Goal: Communication & Community: Answer question/provide support

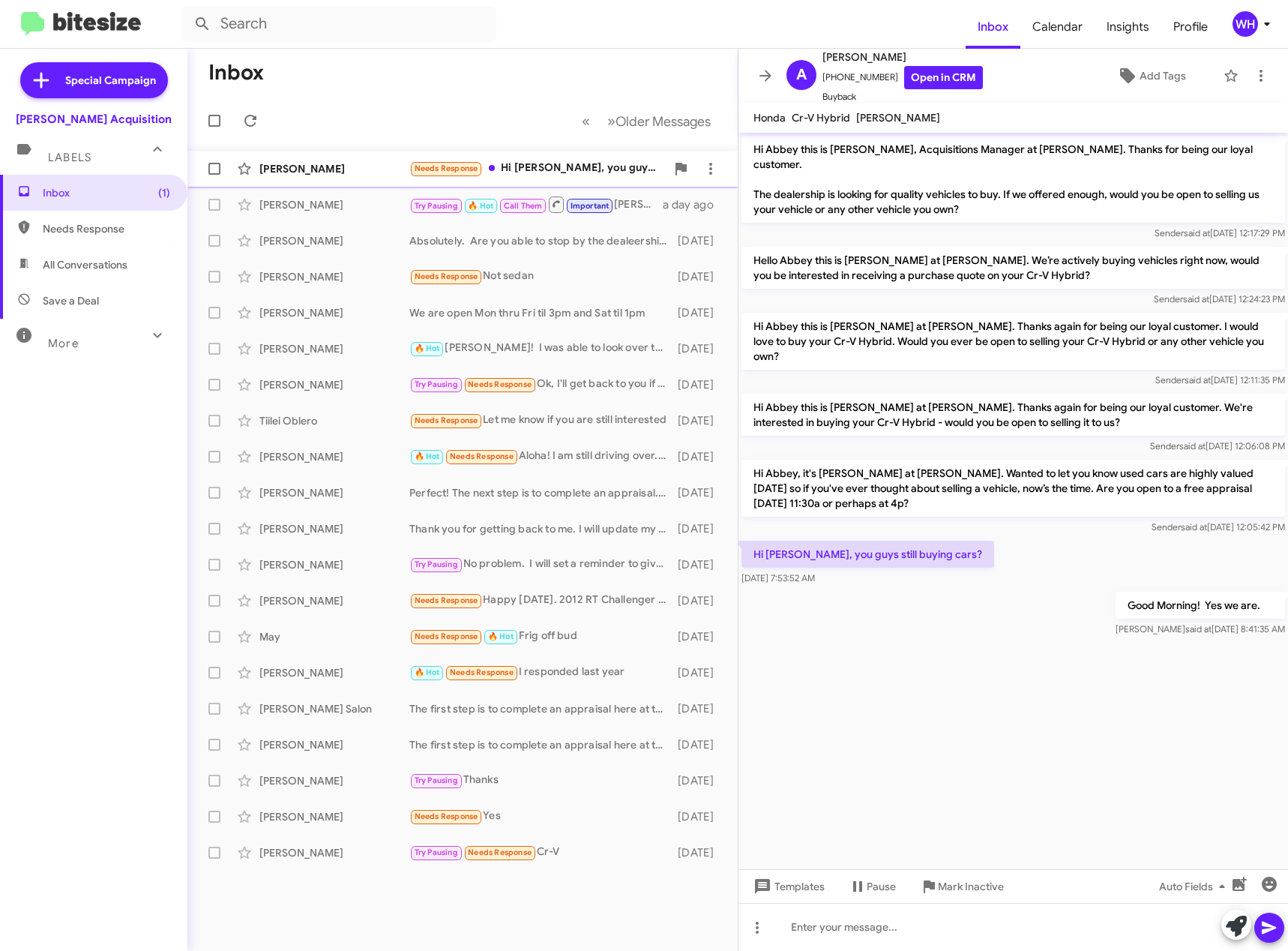
click at [311, 170] on div "[PERSON_NAME]" at bounding box center [334, 169] width 150 height 15
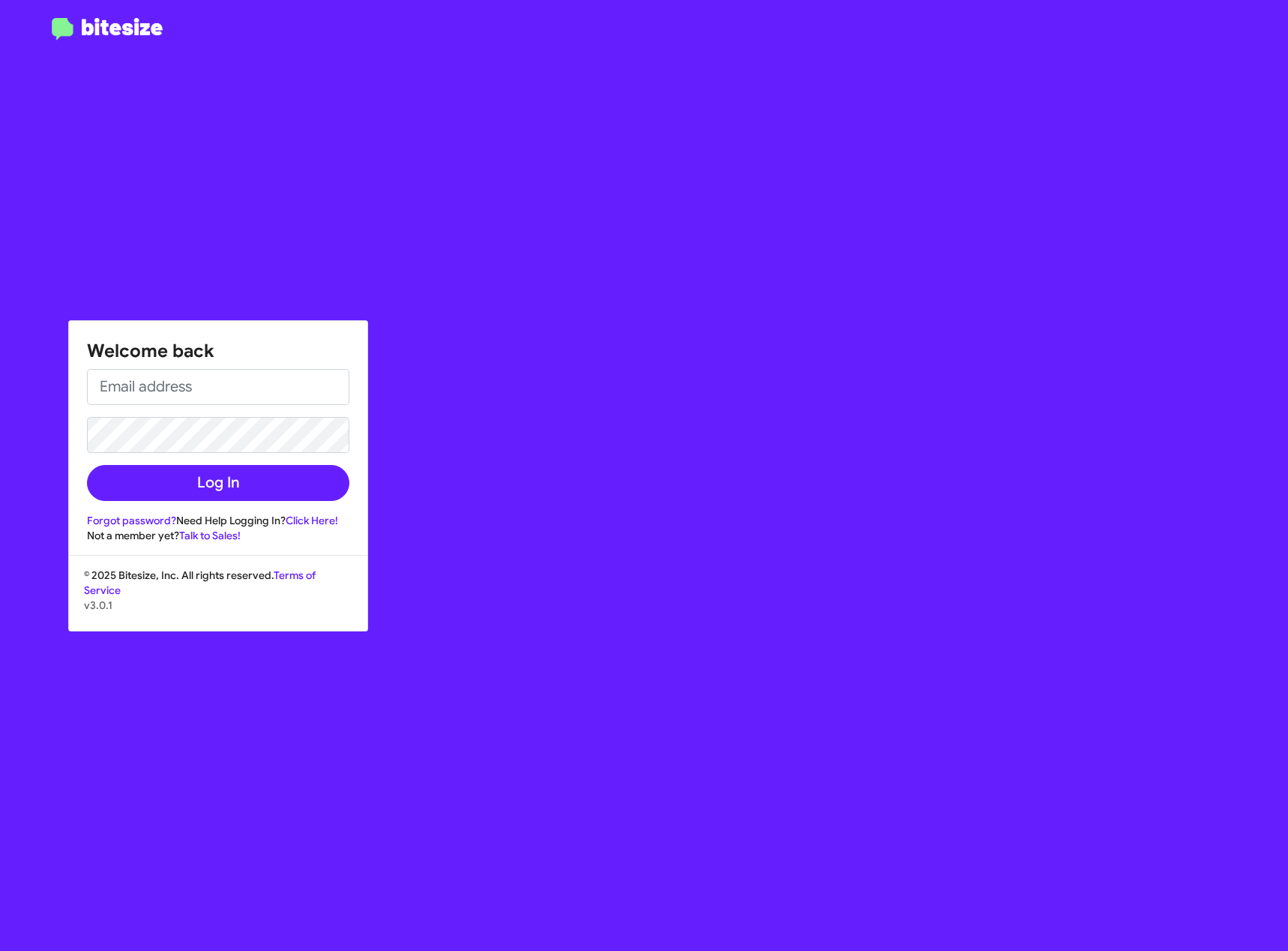
click at [161, 363] on div "Welcome back Log In Forgot password? Need Help Logging In? Click Here! Not a me…" at bounding box center [218, 432] width 299 height 222
click at [160, 376] on input "email" at bounding box center [218, 387] width 262 height 36
click at [87, 465] on button "Log In" at bounding box center [218, 483] width 262 height 36
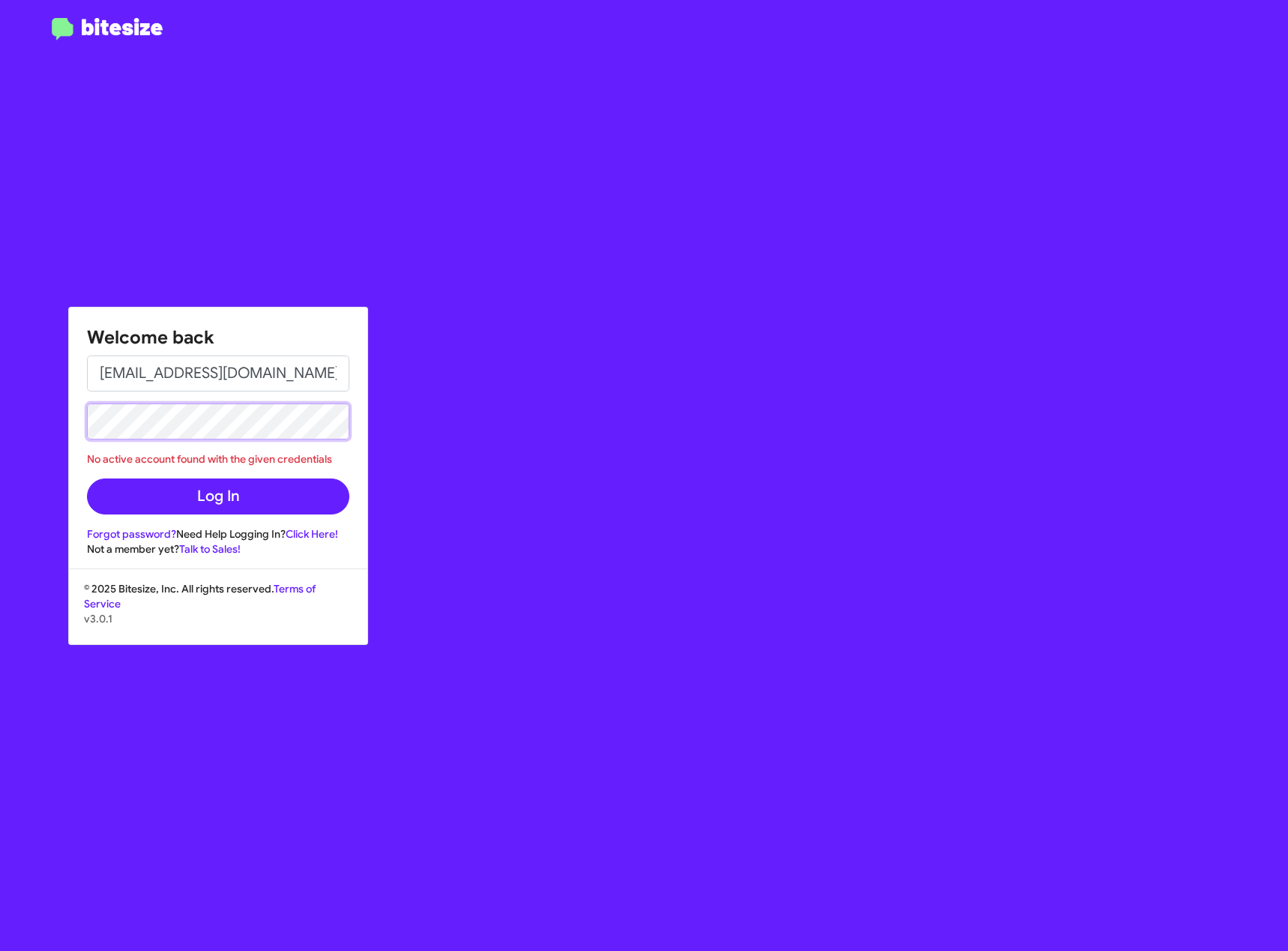
click at [0, 448] on html "Welcome back [EMAIL_ADDRESS][DOMAIN_NAME] No active account found with the give…" at bounding box center [644, 476] width 1288 height 951
drag, startPoint x: 84, startPoint y: 395, endPoint x: -288, endPoint y: 400, distance: 372.0
click at [0, 400] on html "Welcome back [EMAIL_ADDRESS][DOMAIN_NAME] No active account found with the give…" at bounding box center [644, 476] width 1288 height 951
type input "[EMAIL_ADDRESS][DOMAIN_NAME]"
click at [87, 479] on button "Log In" at bounding box center [218, 497] width 262 height 36
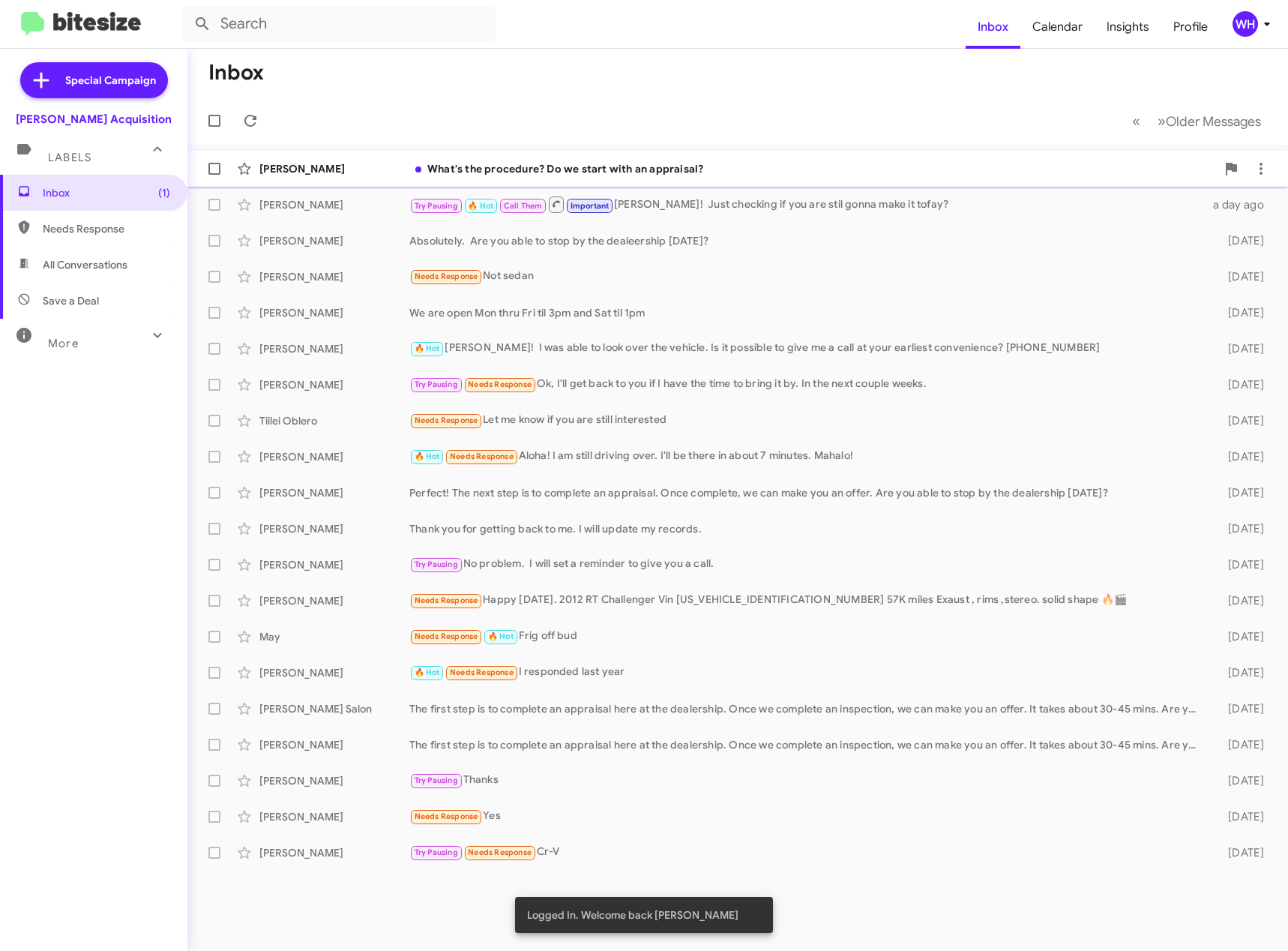
click at [276, 174] on div "[PERSON_NAME]" at bounding box center [334, 169] width 150 height 15
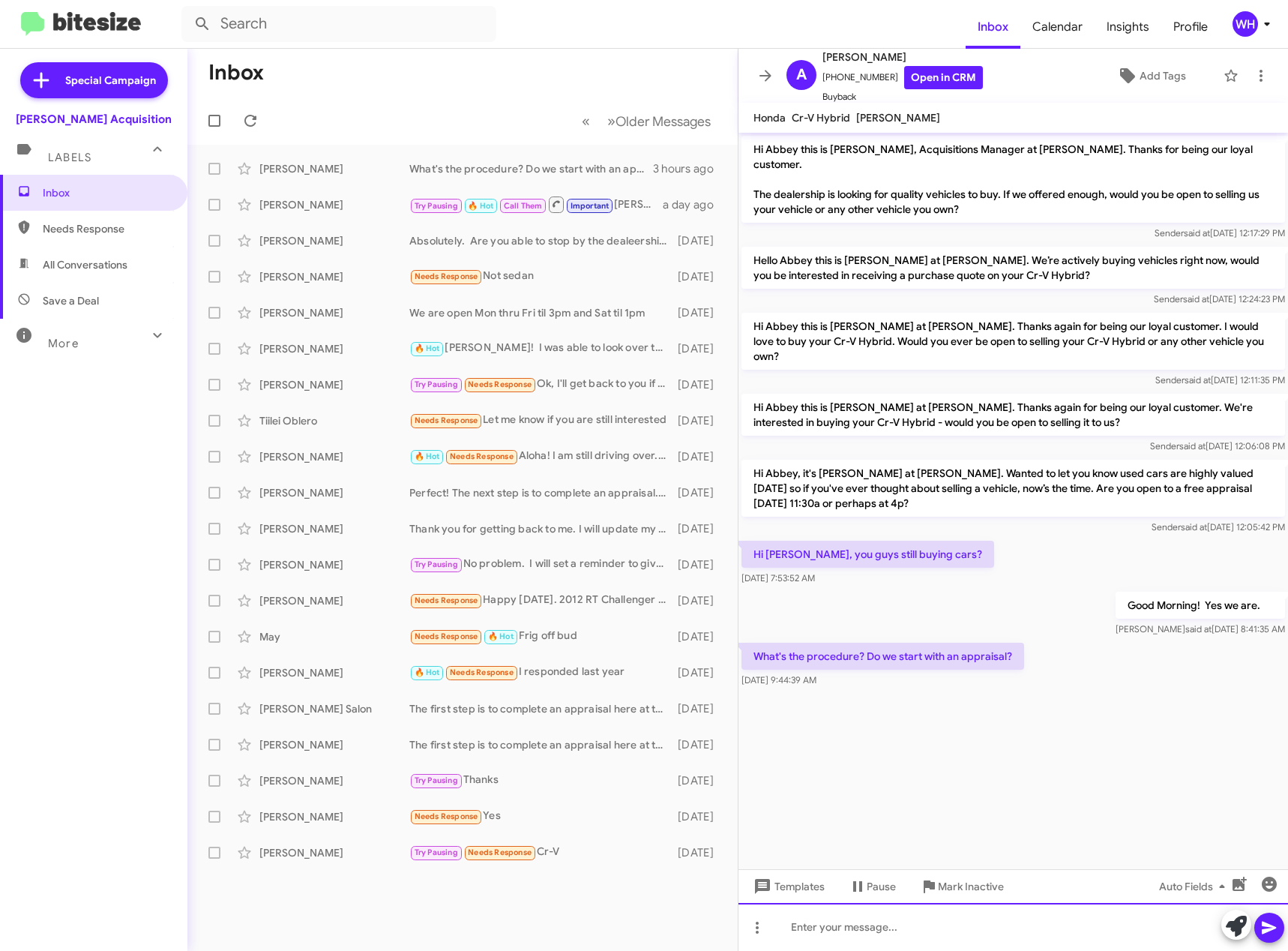
click at [884, 924] on div at bounding box center [1013, 926] width 550 height 48
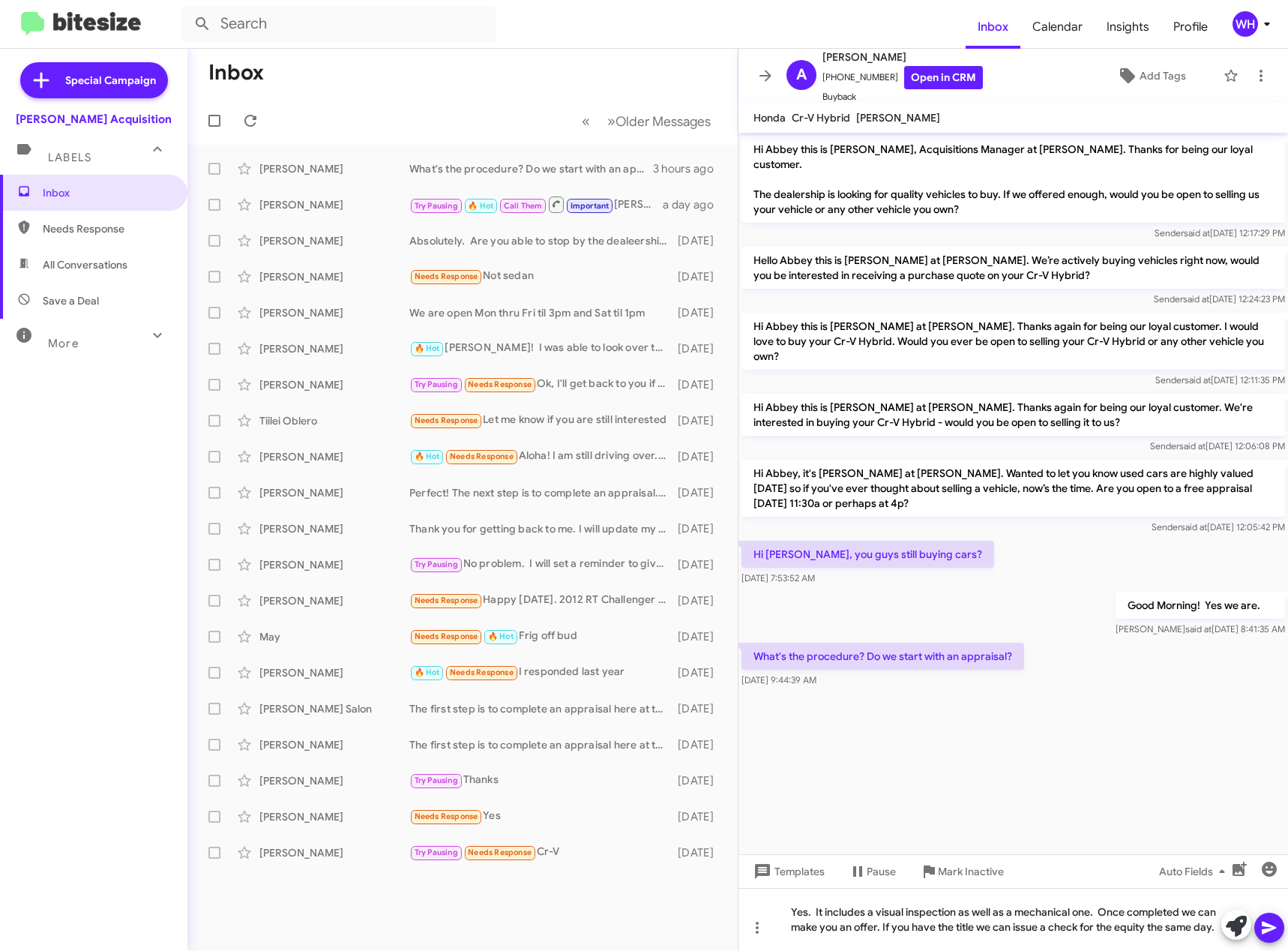
click at [1273, 928] on icon at bounding box center [1268, 928] width 14 height 13
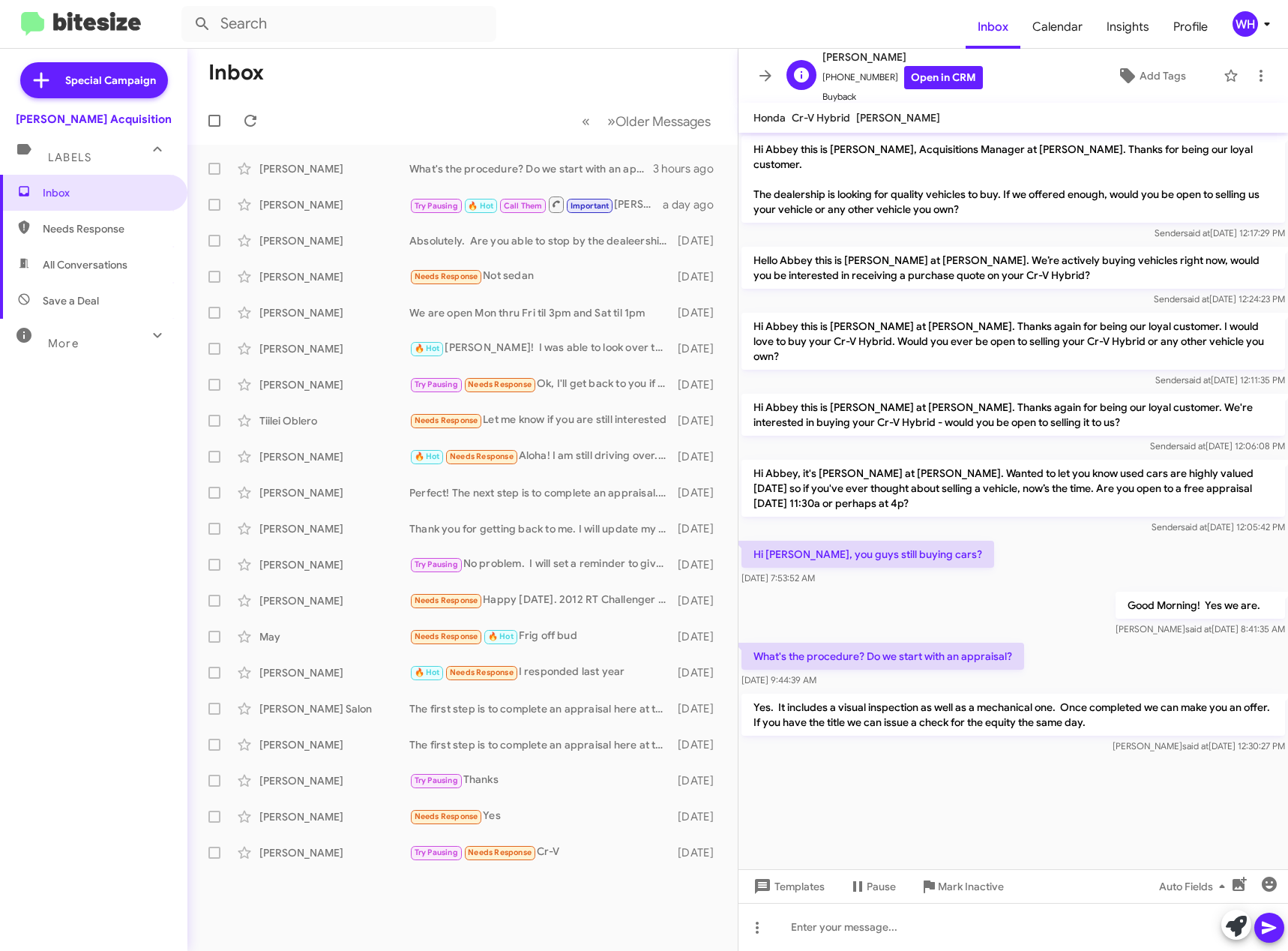
click at [849, 76] on span "[PHONE_NUMBER] Open in CRM" at bounding box center [903, 77] width 160 height 23
copy span "18082272149"
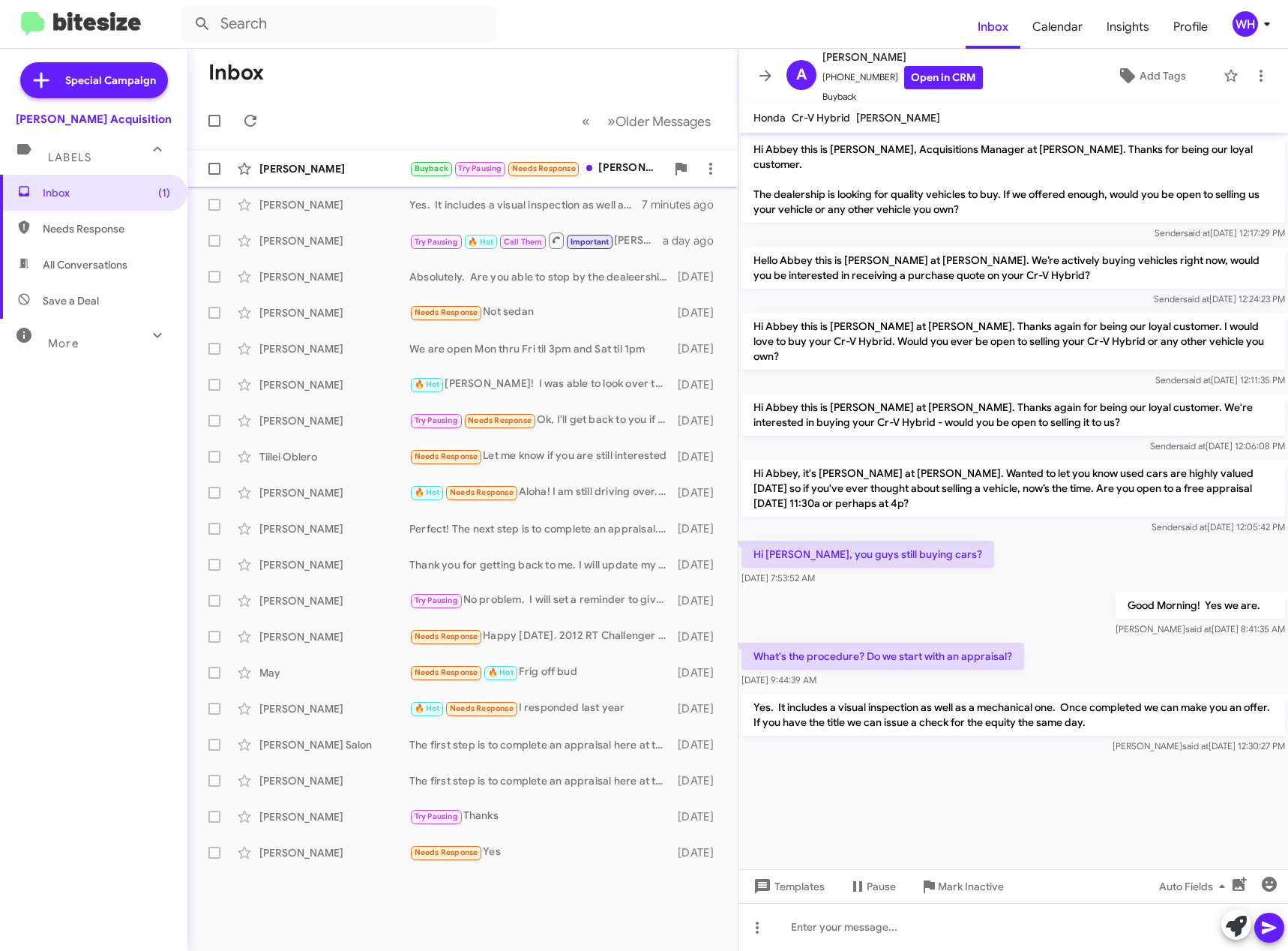
click at [294, 169] on div "[PERSON_NAME]" at bounding box center [334, 169] width 150 height 15
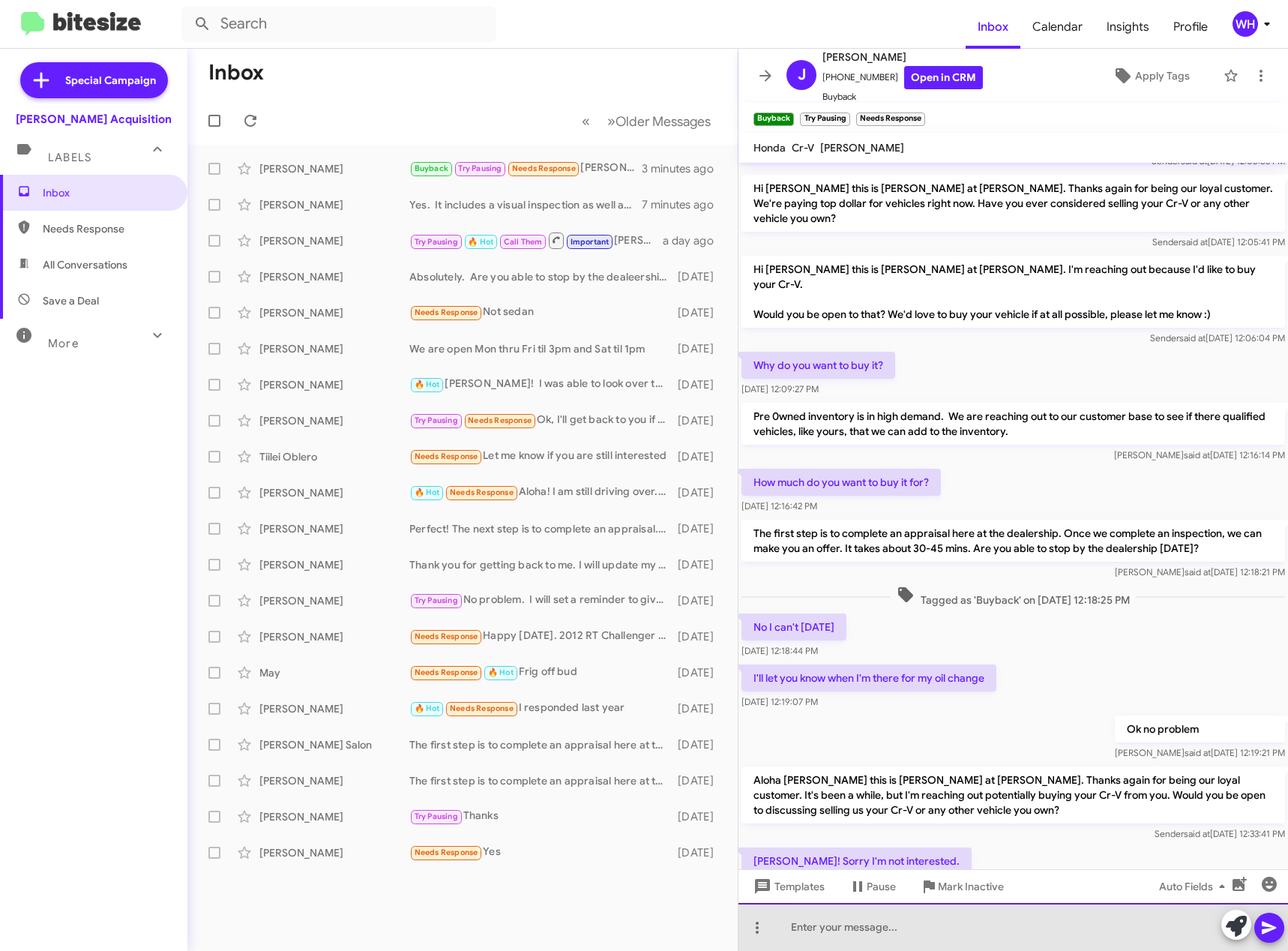
click at [945, 935] on div at bounding box center [1013, 926] width 550 height 48
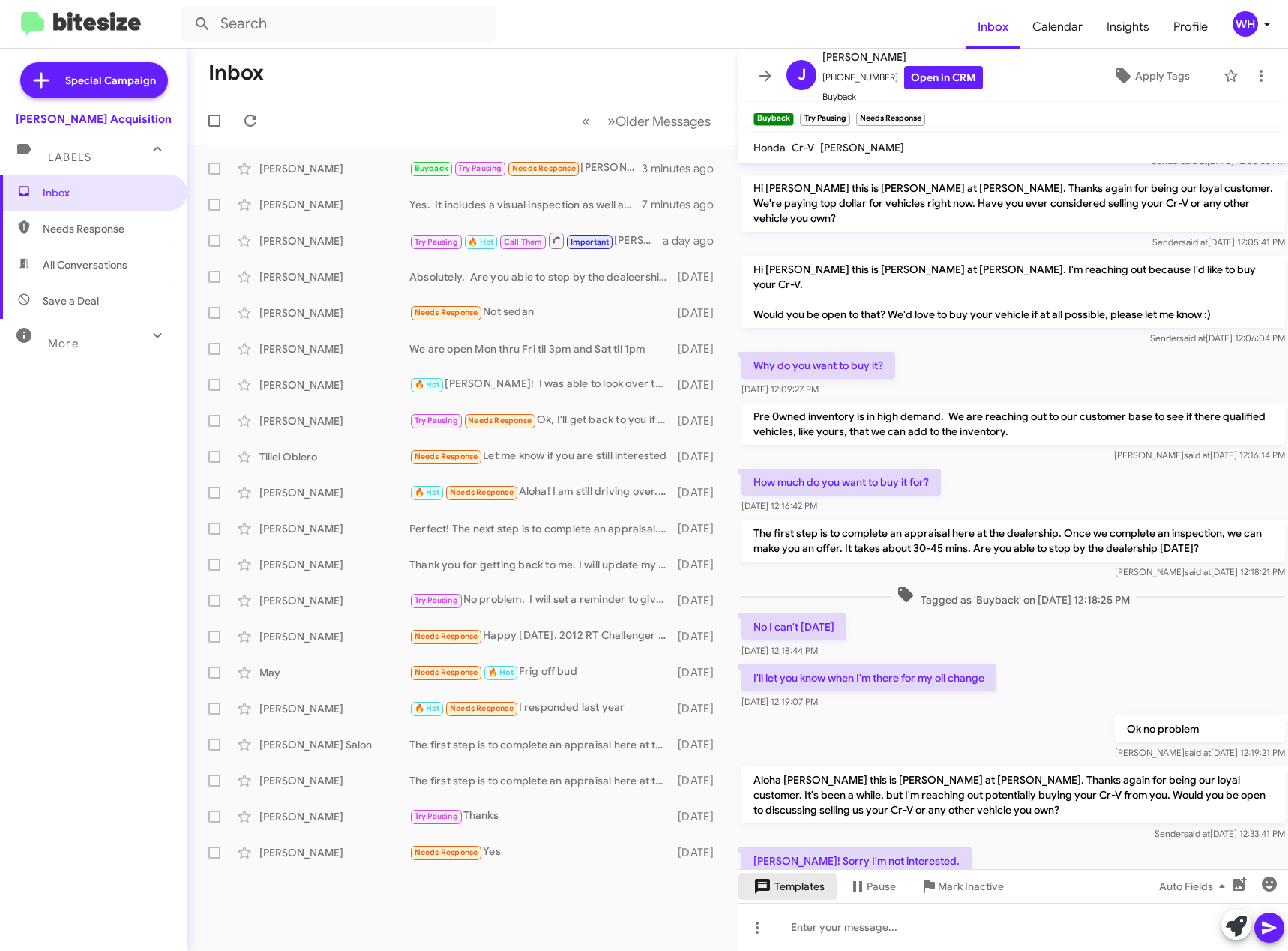
click at [790, 894] on span "Templates" at bounding box center [788, 886] width 74 height 27
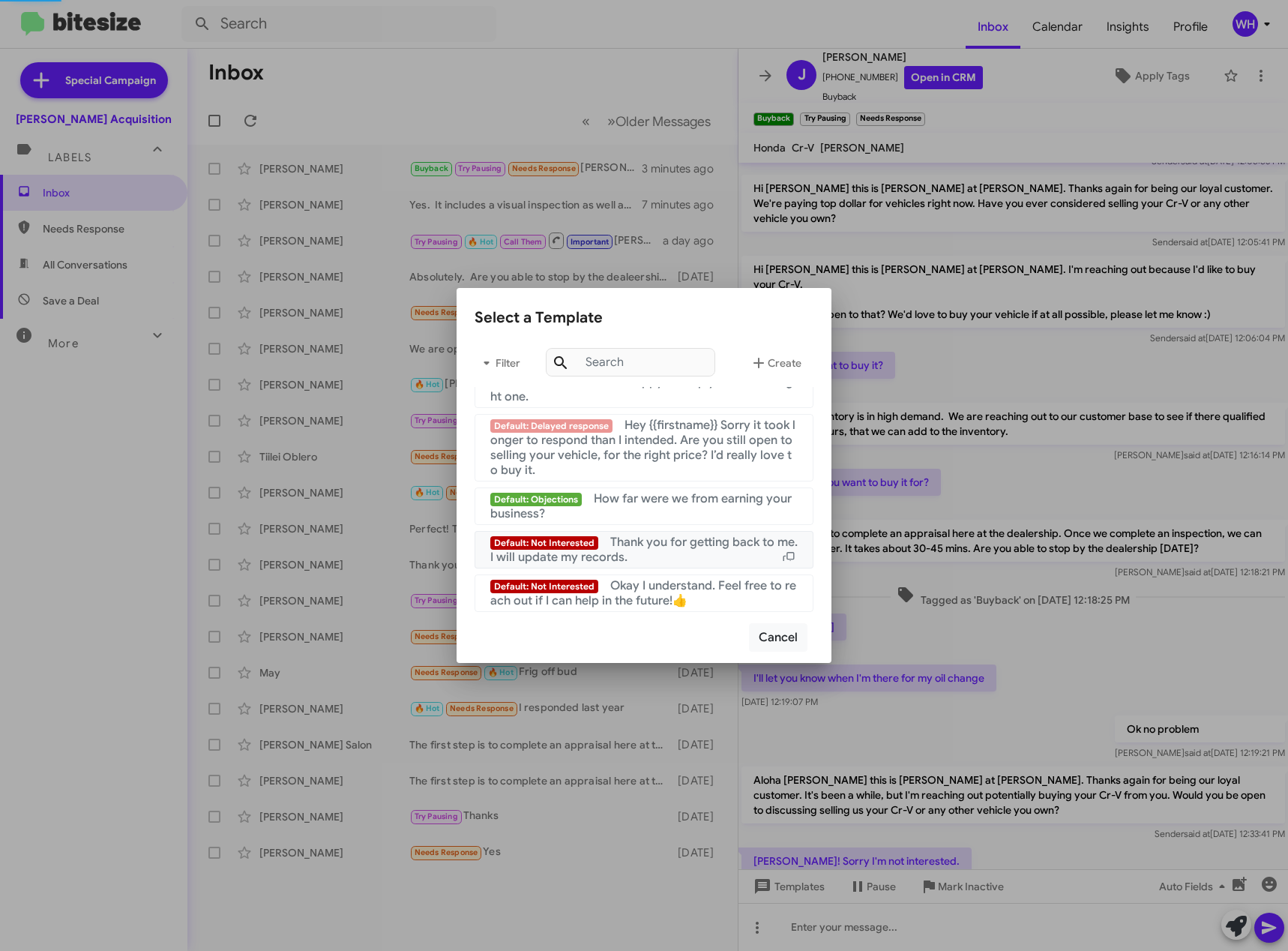
scroll to position [1445, 0]
click at [709, 529] on mat-list "Default: Not Interested Thank you for getting back to me. I will update my reco…" at bounding box center [644, 547] width 339 height 44
click at [711, 547] on span "Thank you for getting back to me. I will update my records." at bounding box center [644, 550] width 308 height 30
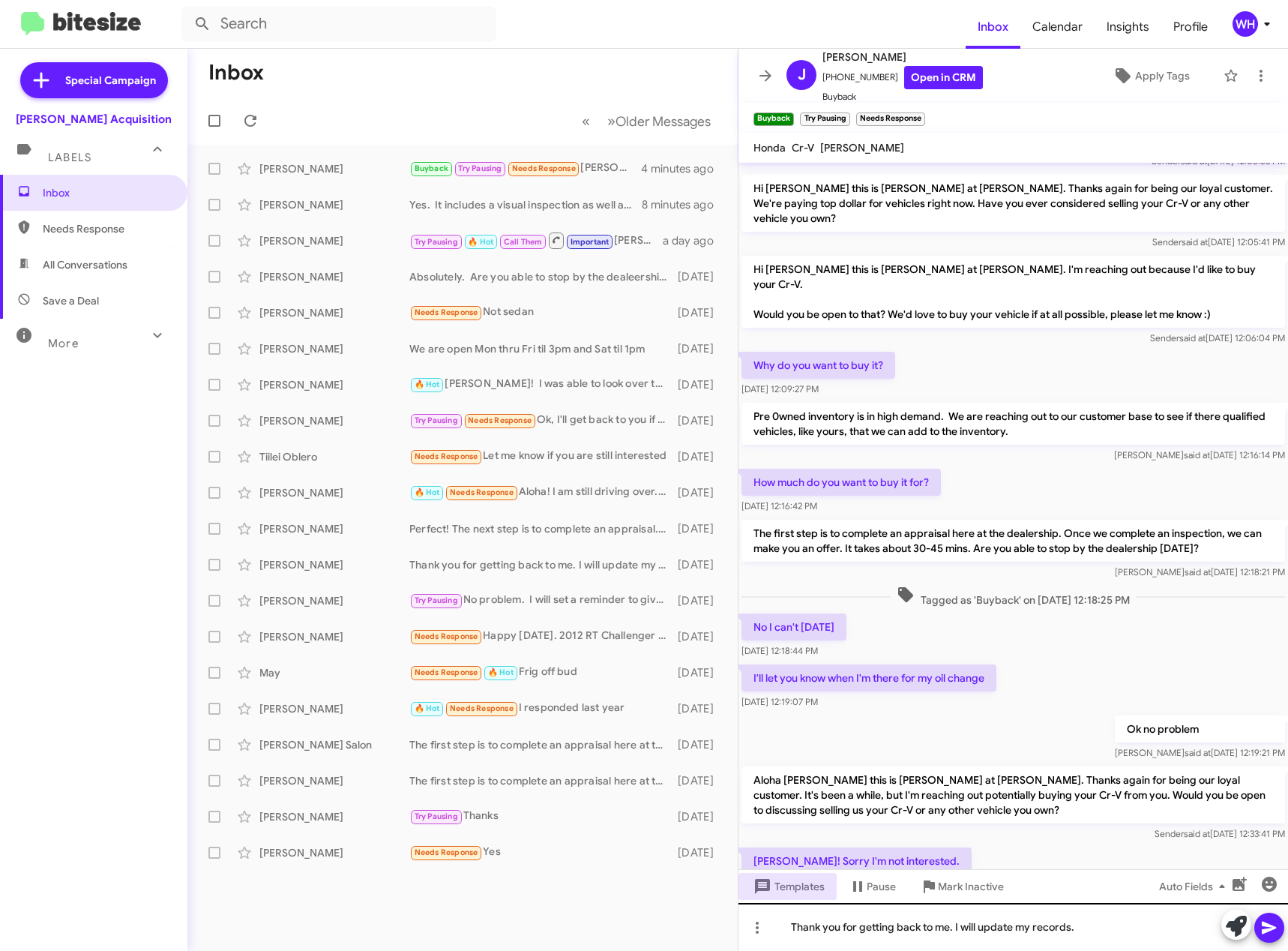
drag, startPoint x: 1270, startPoint y: 926, endPoint x: 1281, endPoint y: 946, distance: 22.8
click at [1271, 926] on icon at bounding box center [1268, 928] width 14 height 13
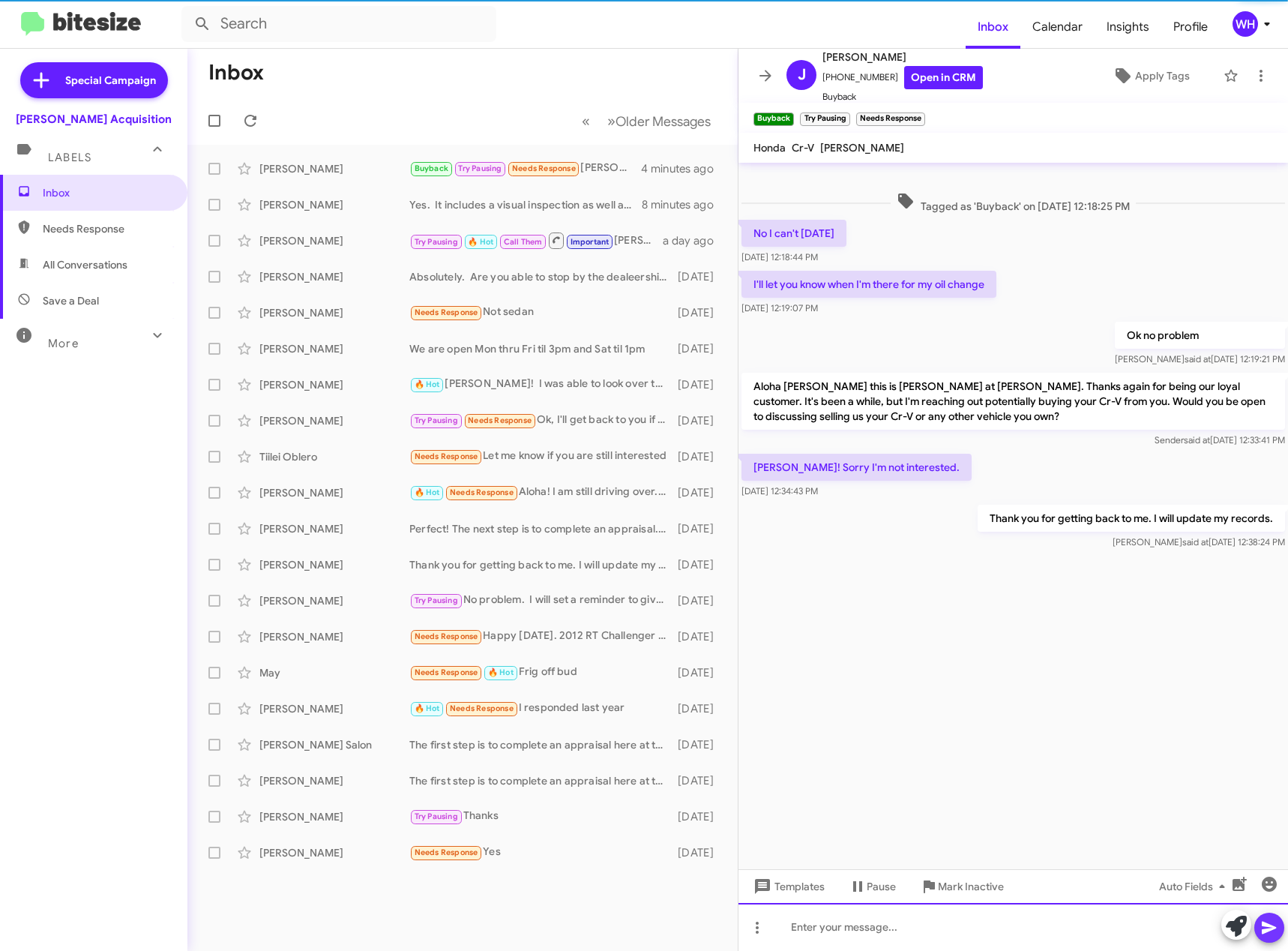
scroll to position [0, 0]
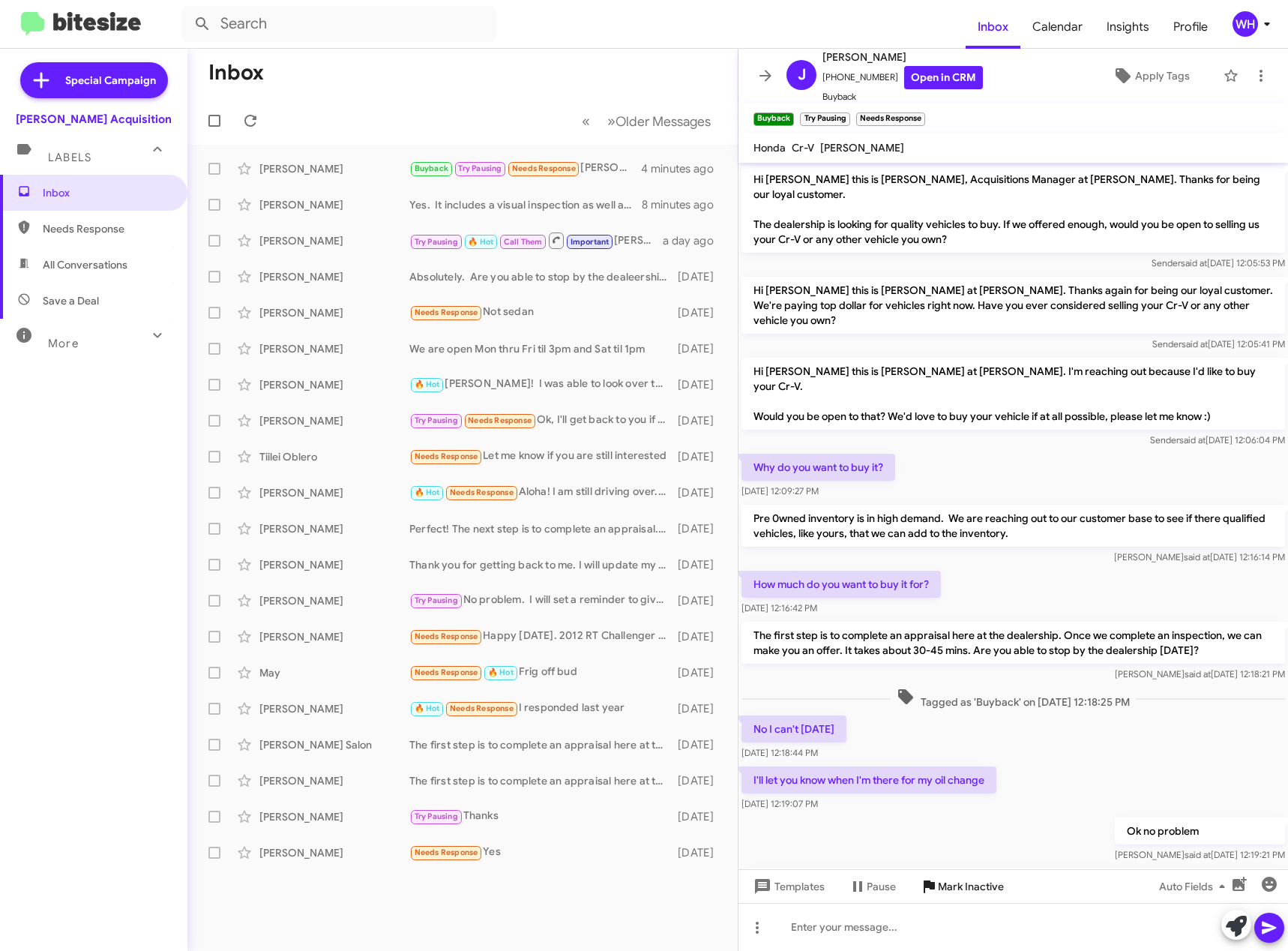
click at [965, 880] on span "Mark Inactive" at bounding box center [971, 886] width 66 height 27
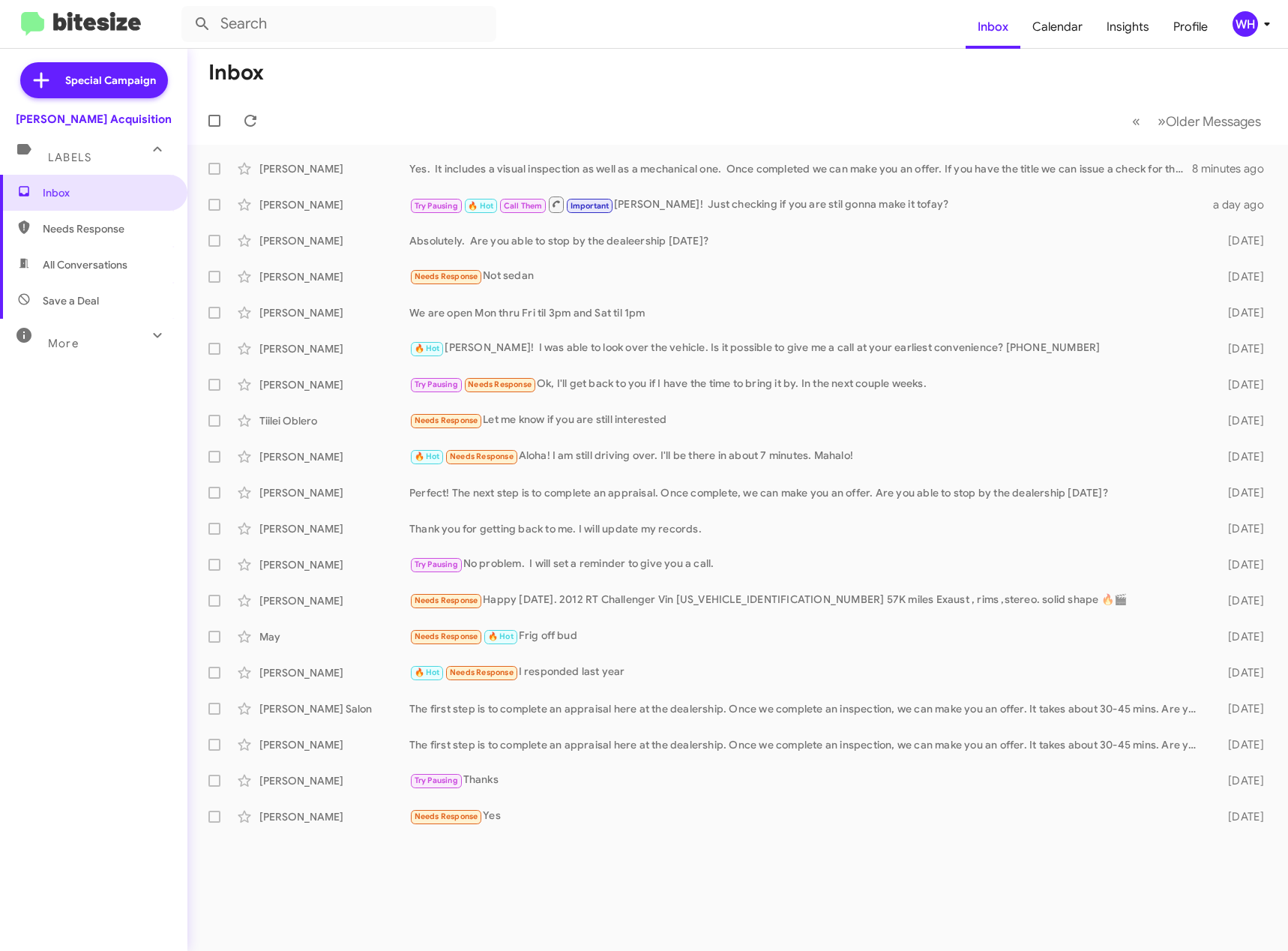
click at [68, 584] on div "Inbox Needs Response All Conversations Save a Deal More Important 🔥 Hot Appoint…" at bounding box center [94, 460] width 187 height 571
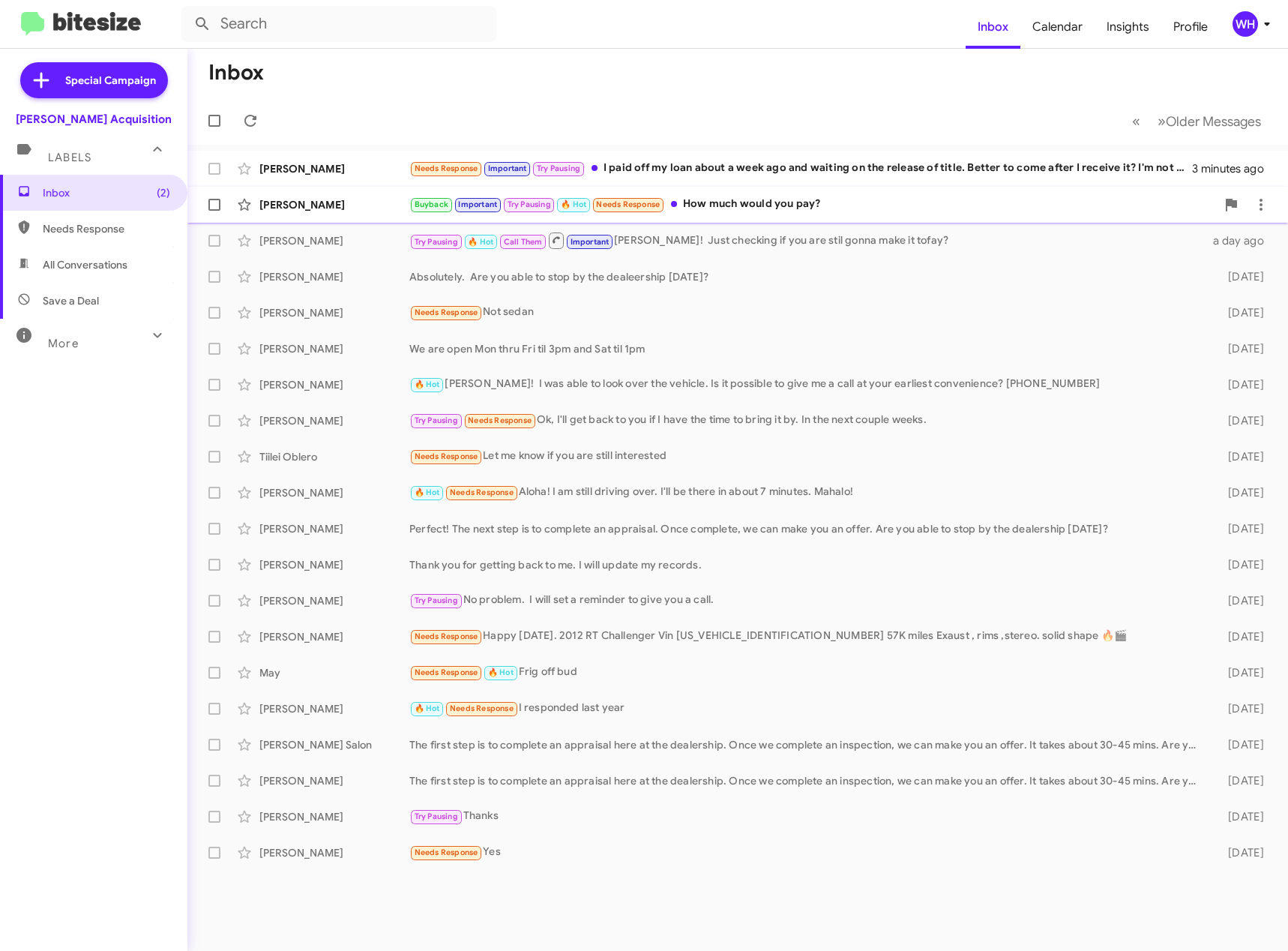
click at [313, 203] on div "[PERSON_NAME]" at bounding box center [334, 205] width 150 height 15
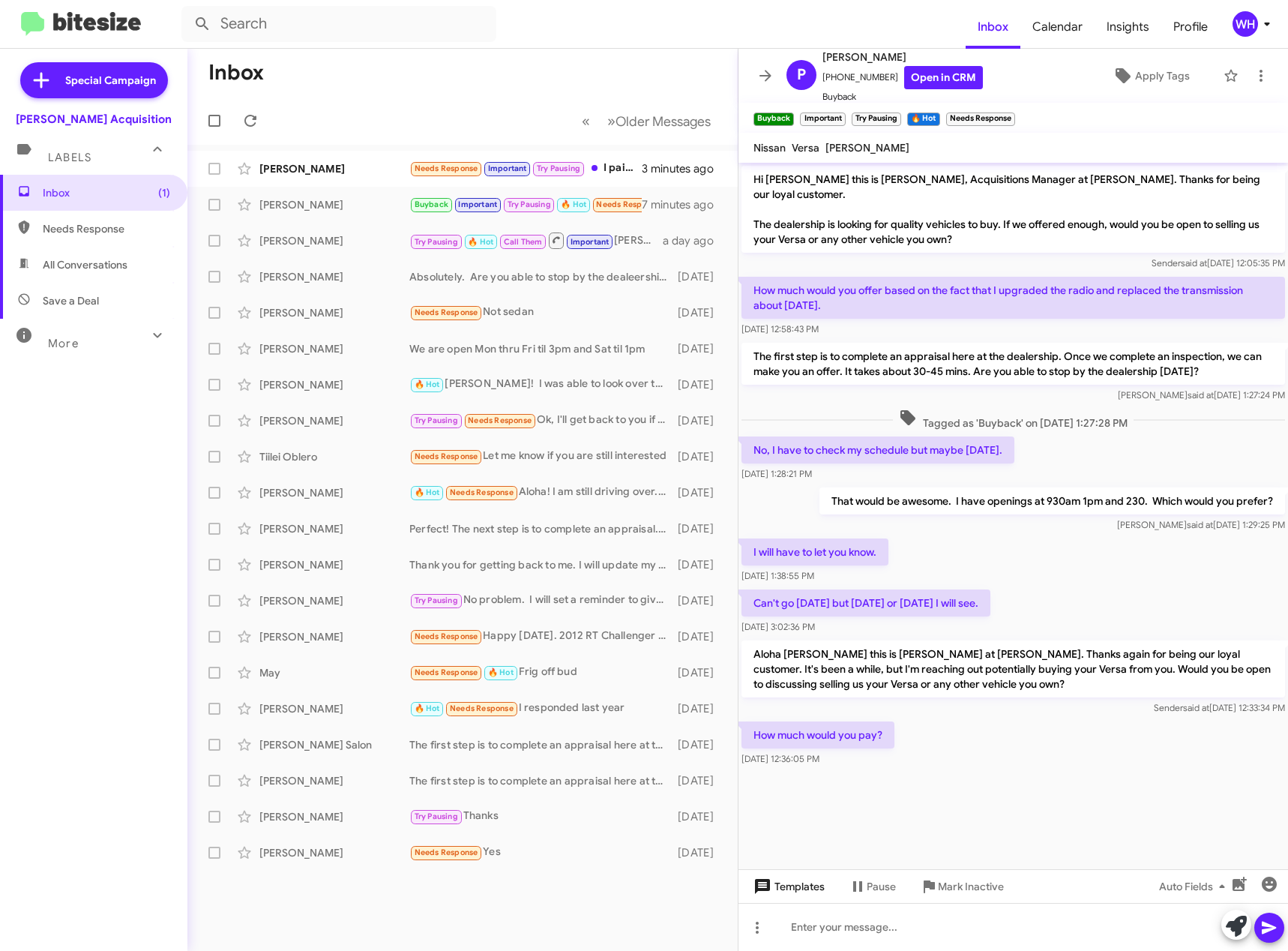
click at [803, 892] on span "Templates" at bounding box center [788, 886] width 74 height 27
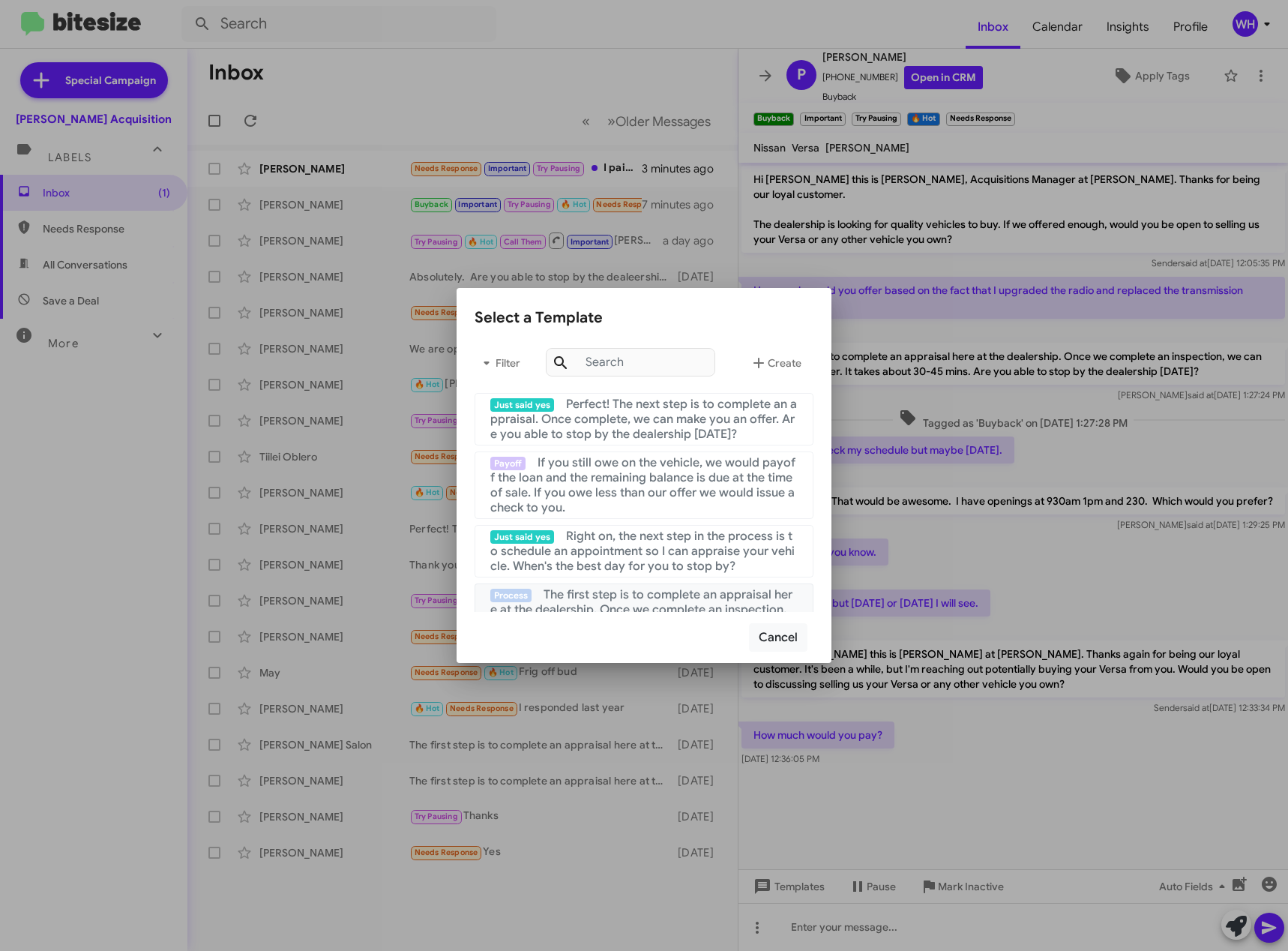
click at [651, 593] on span "The first step is to complete an appraisal here at the dealership. Once we comp…" at bounding box center [643, 617] width 306 height 60
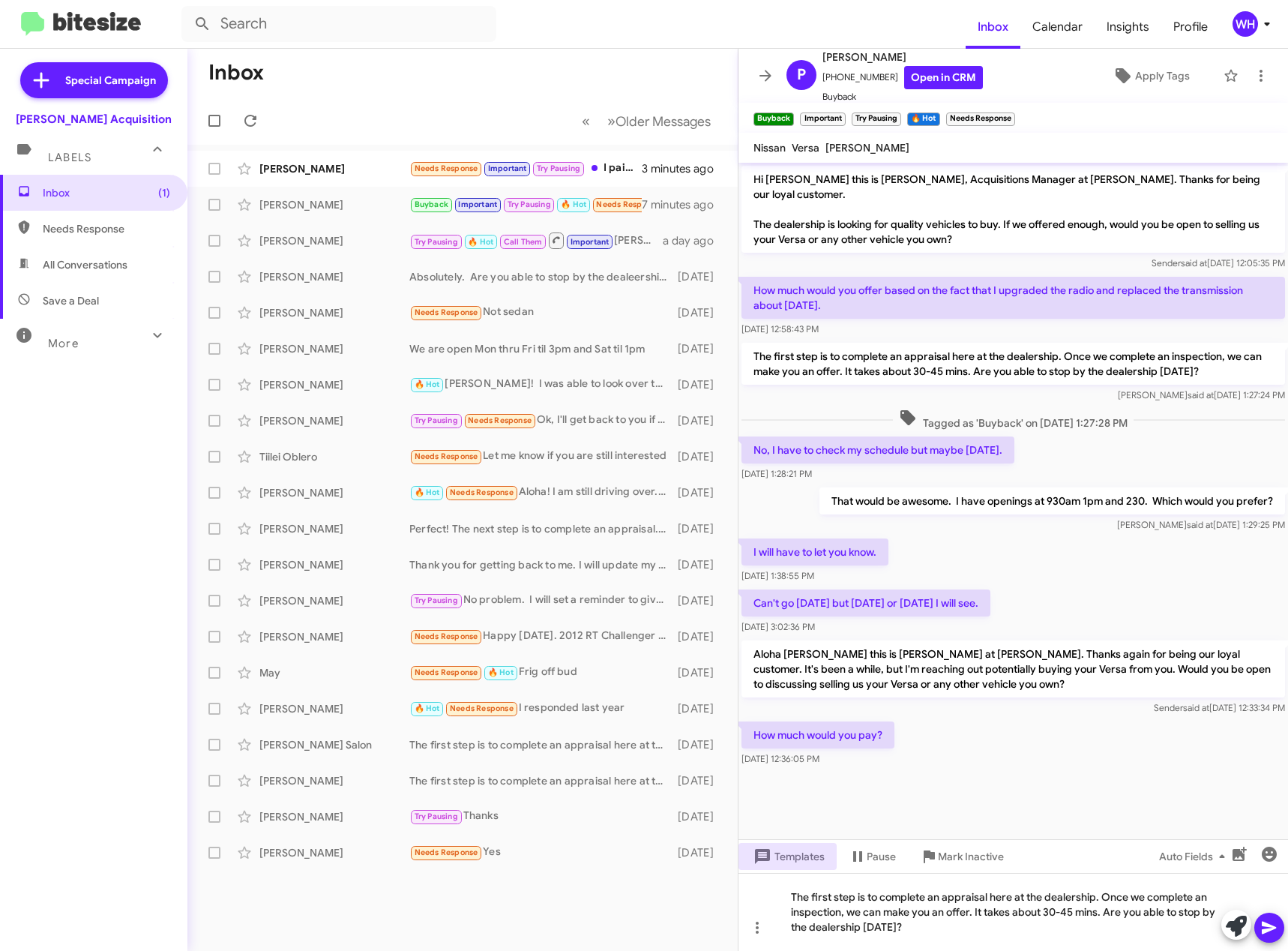
drag, startPoint x: 1262, startPoint y: 930, endPoint x: 1255, endPoint y: 921, distance: 11.4
click at [1261, 927] on icon at bounding box center [1269, 928] width 18 height 18
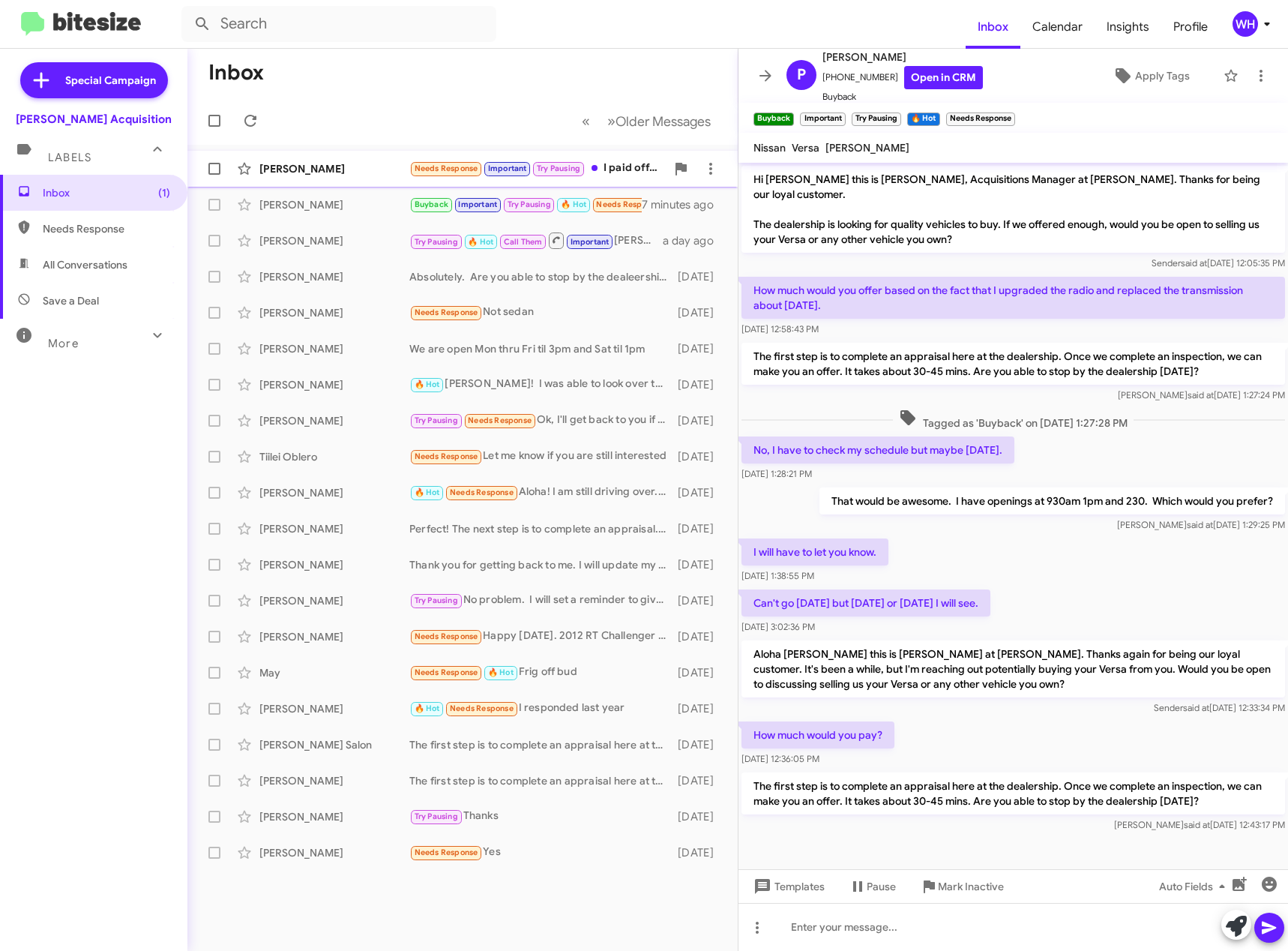
click at [280, 175] on div "[PERSON_NAME]" at bounding box center [334, 169] width 150 height 15
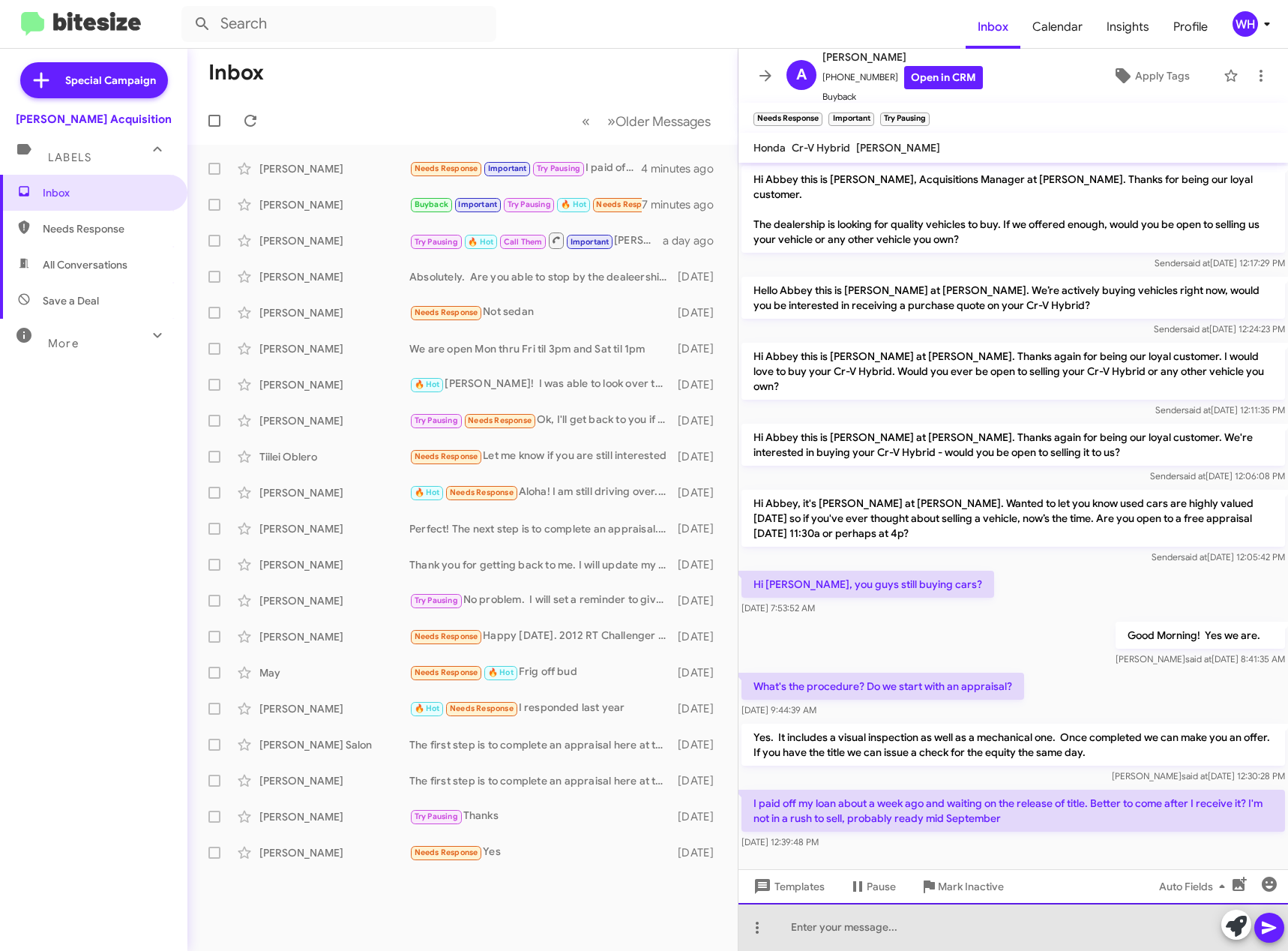
click at [838, 934] on div at bounding box center [1013, 926] width 550 height 48
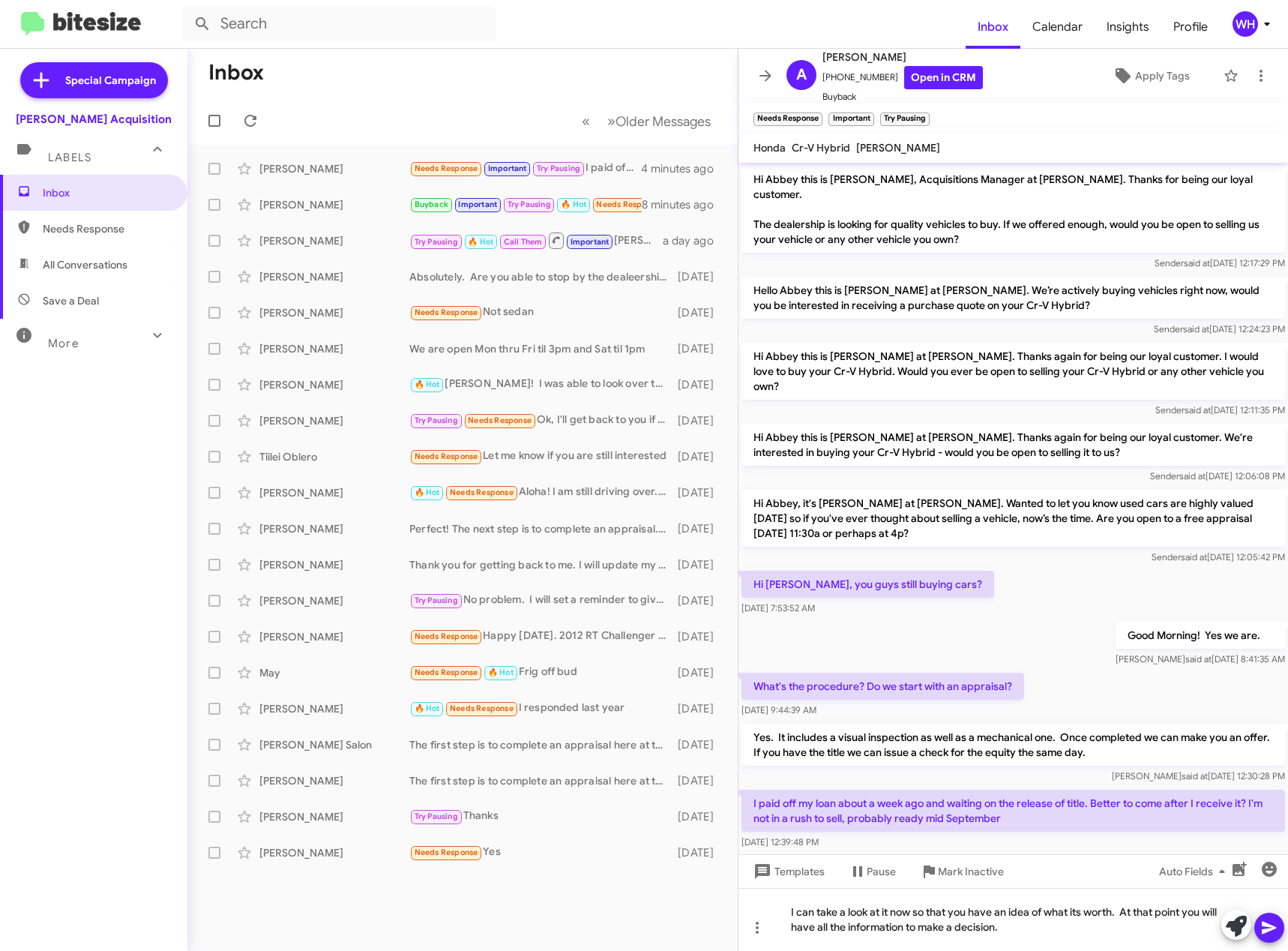
click at [1271, 931] on icon at bounding box center [1269, 928] width 18 height 18
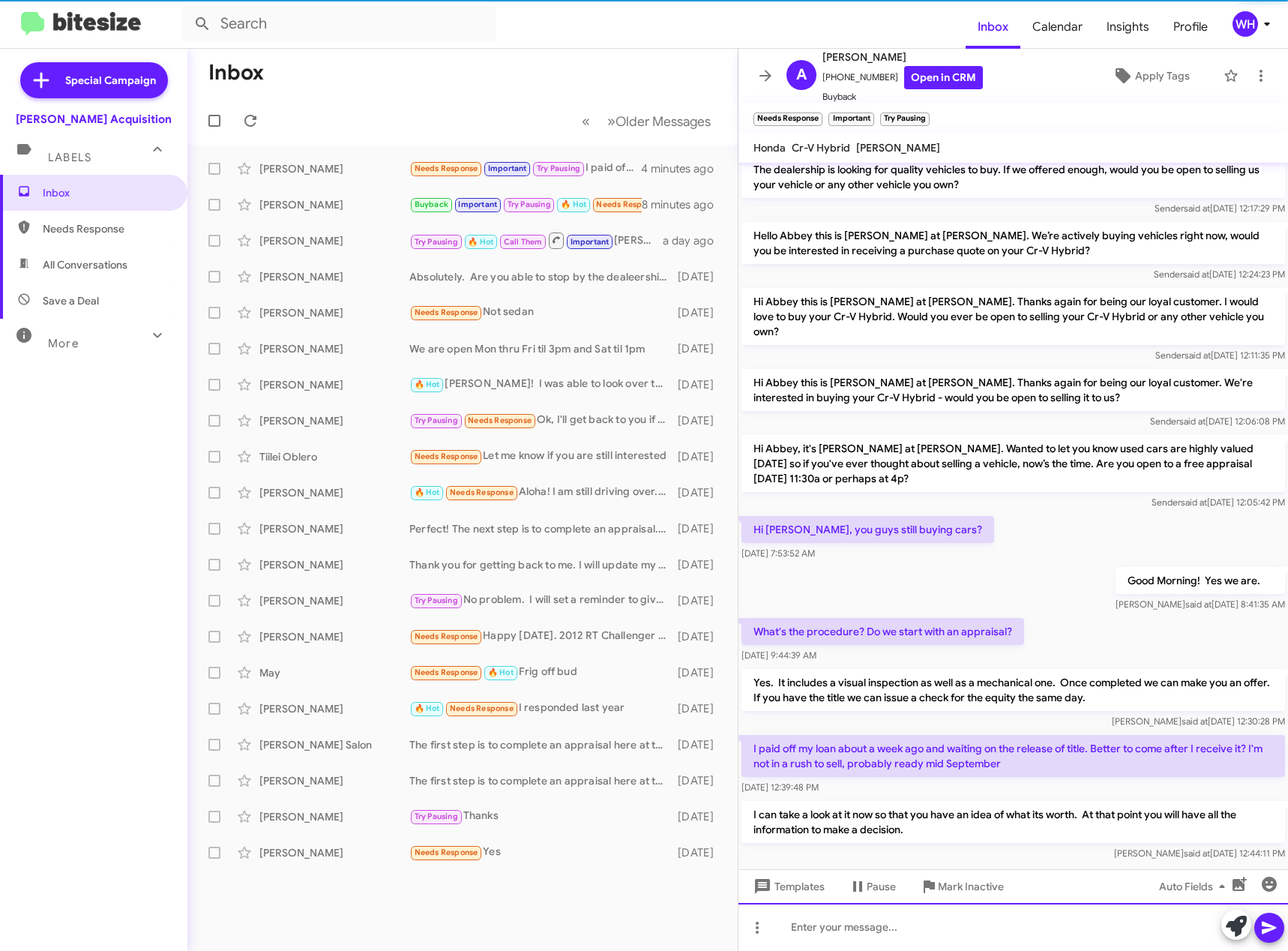
scroll to position [60, 0]
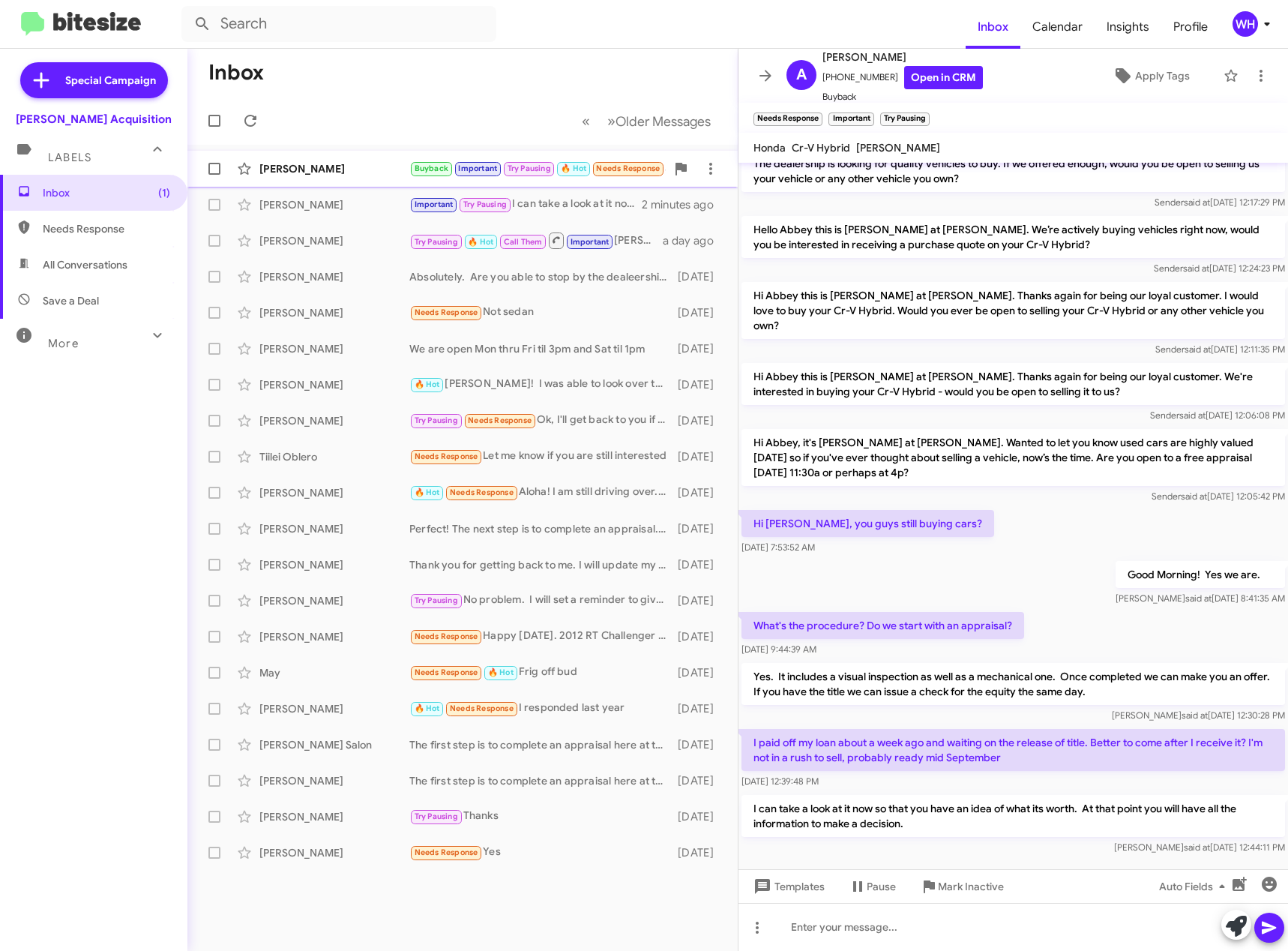
click at [281, 174] on div "[PERSON_NAME]" at bounding box center [334, 169] width 150 height 15
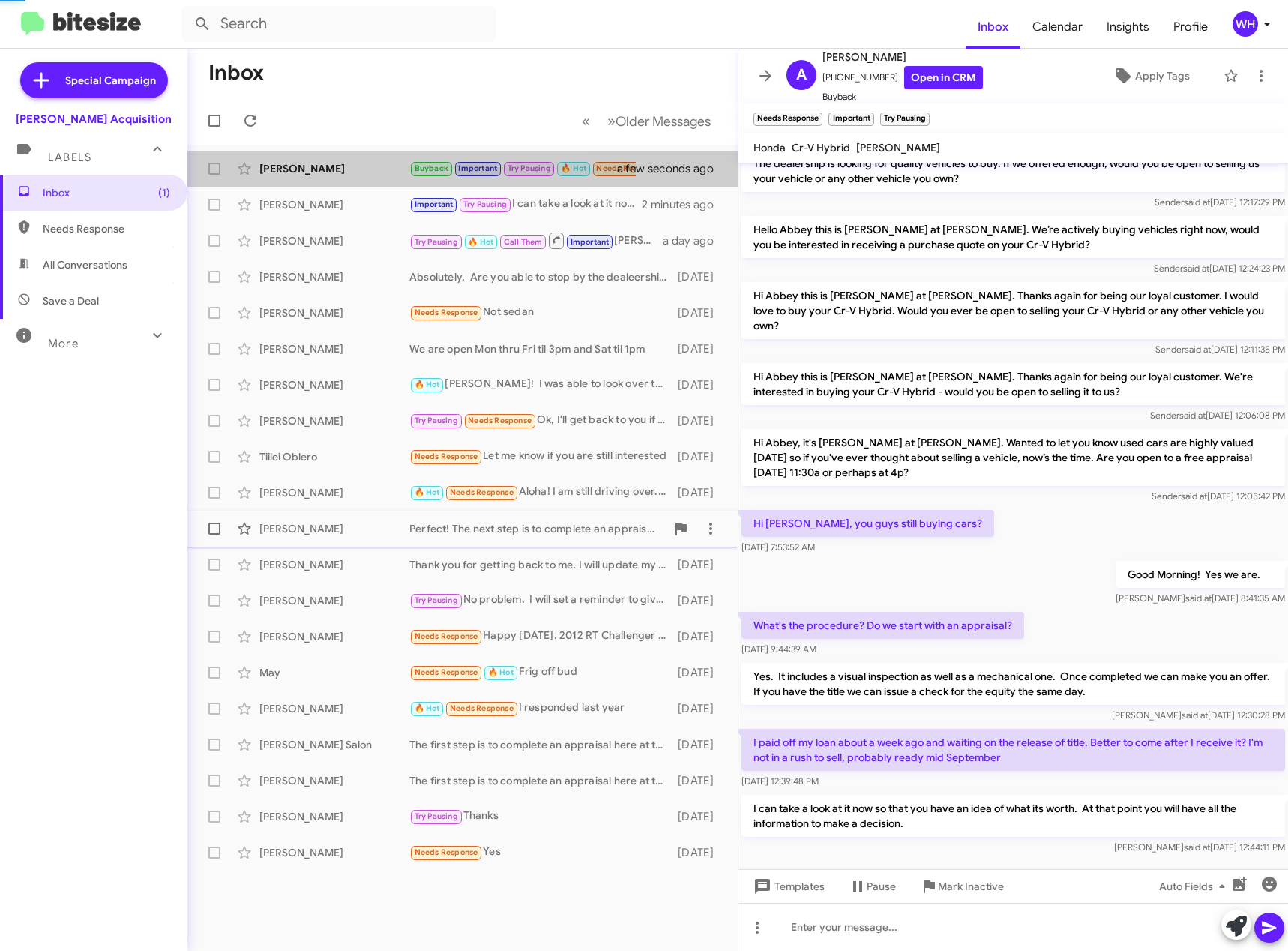
scroll to position [47, 0]
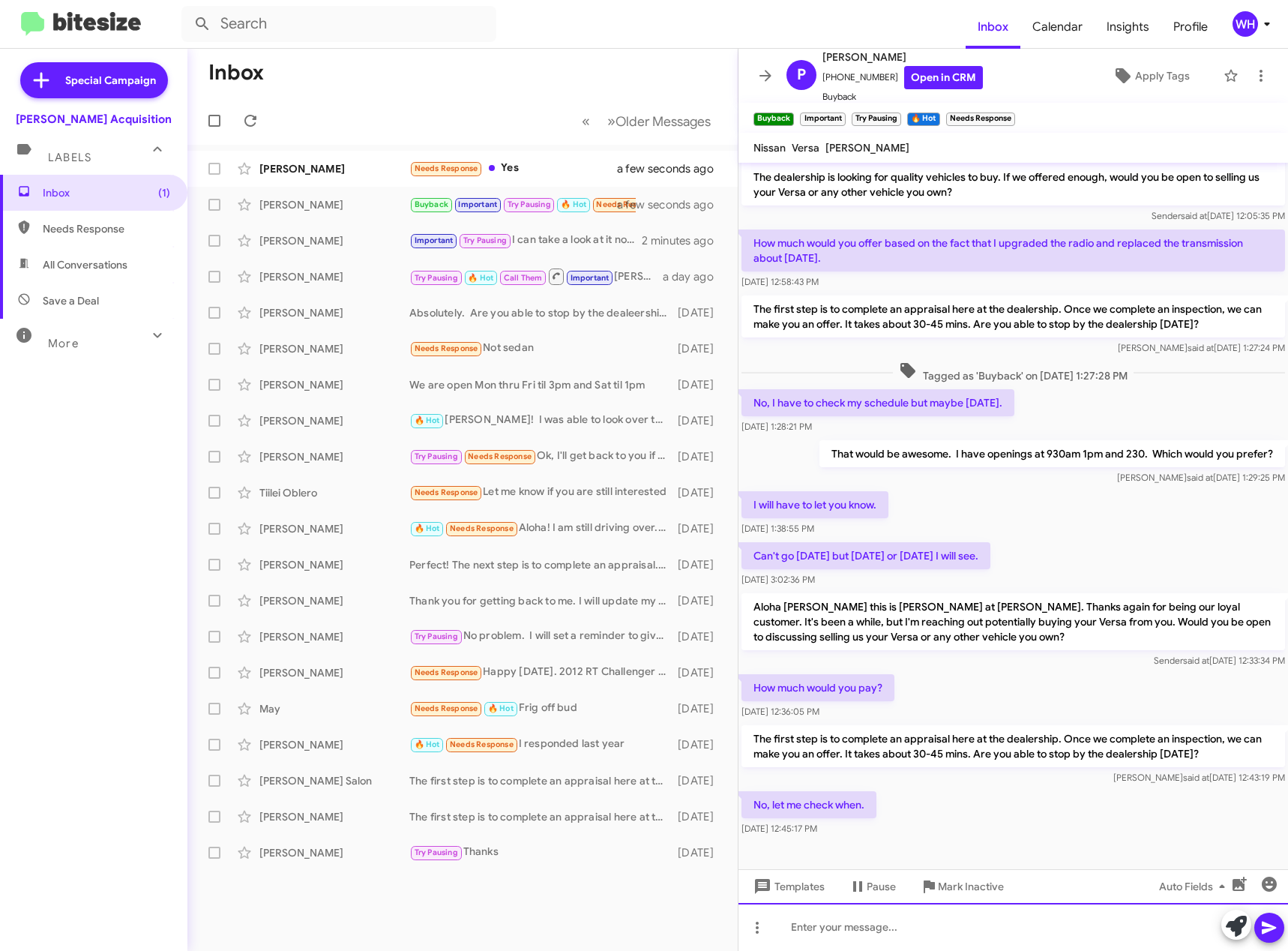
click at [916, 923] on div at bounding box center [1013, 926] width 550 height 48
click at [1259, 926] on button at bounding box center [1269, 928] width 30 height 30
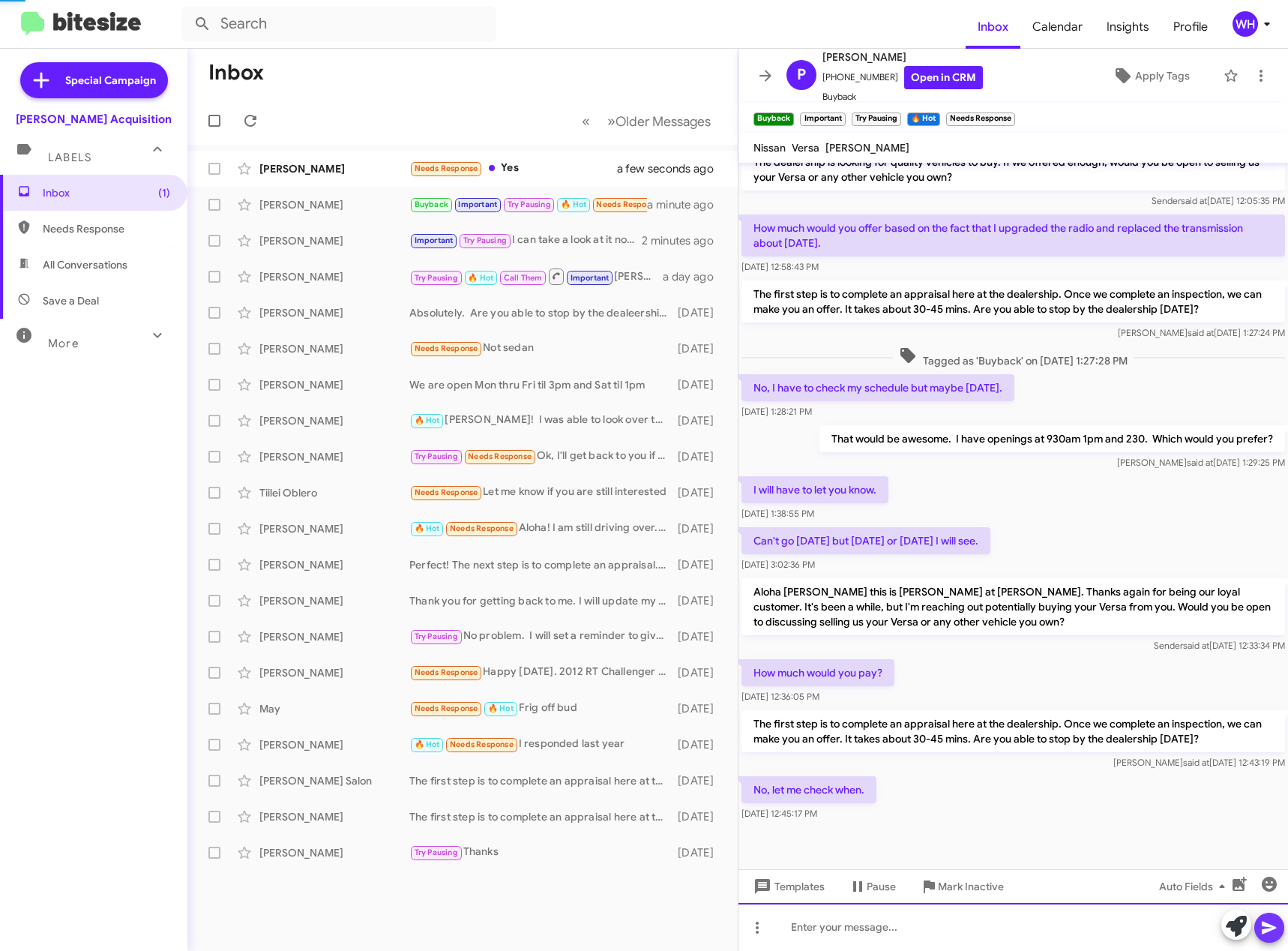
scroll to position [102, 0]
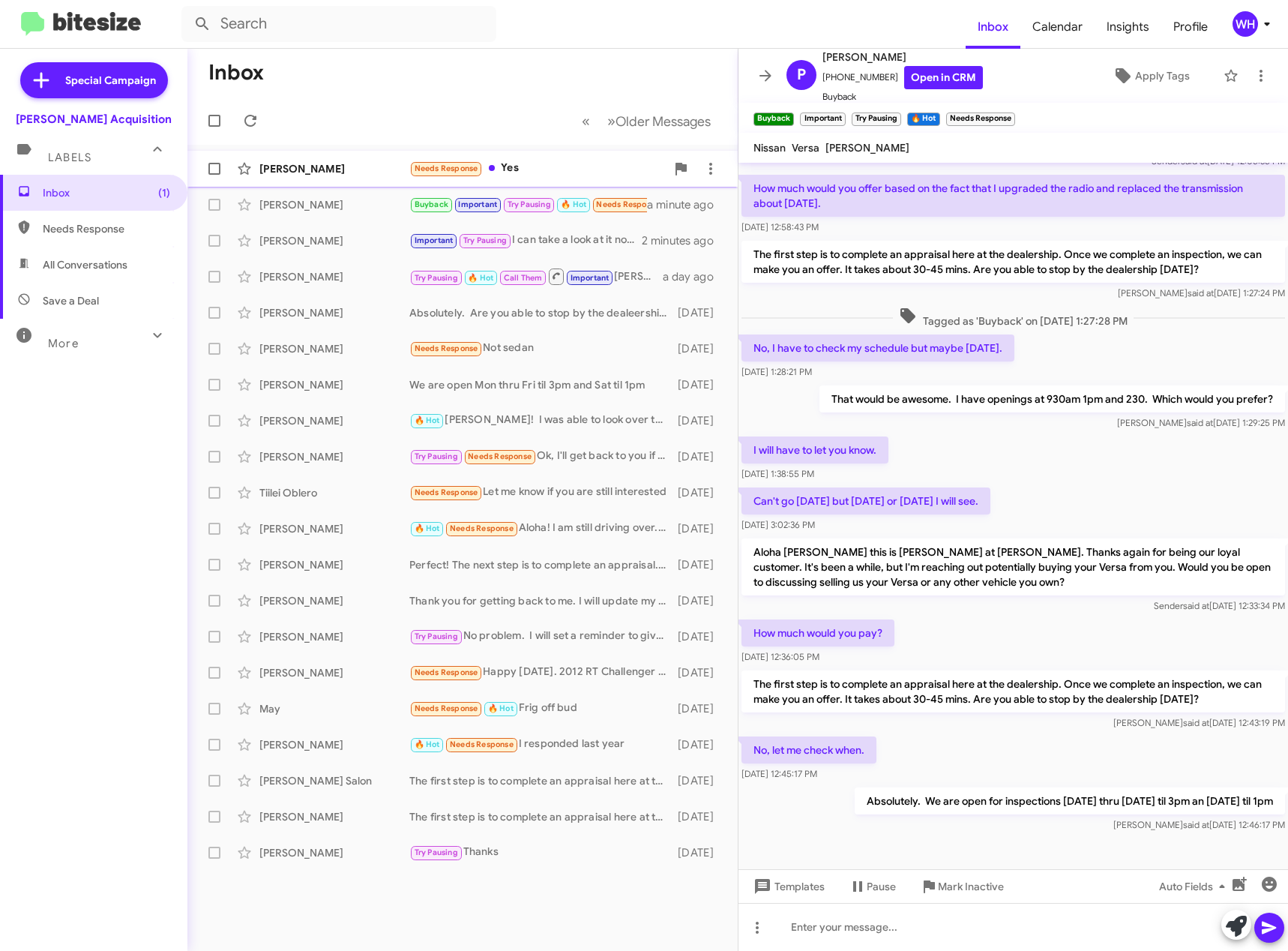
click at [322, 167] on div "[PERSON_NAME]" at bounding box center [334, 169] width 150 height 15
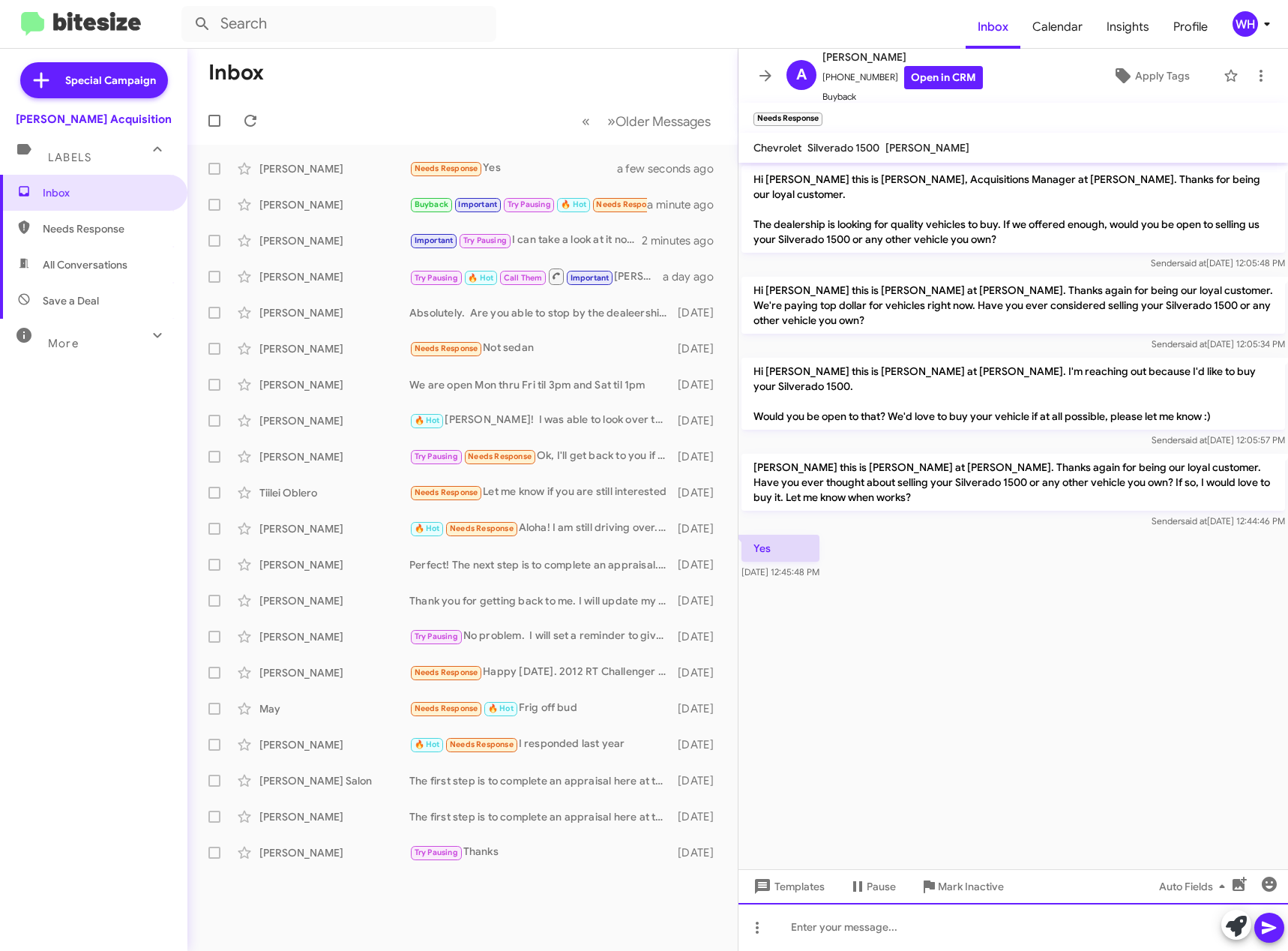
click at [851, 925] on div at bounding box center [1013, 926] width 550 height 48
click at [791, 881] on span "Templates" at bounding box center [788, 886] width 74 height 27
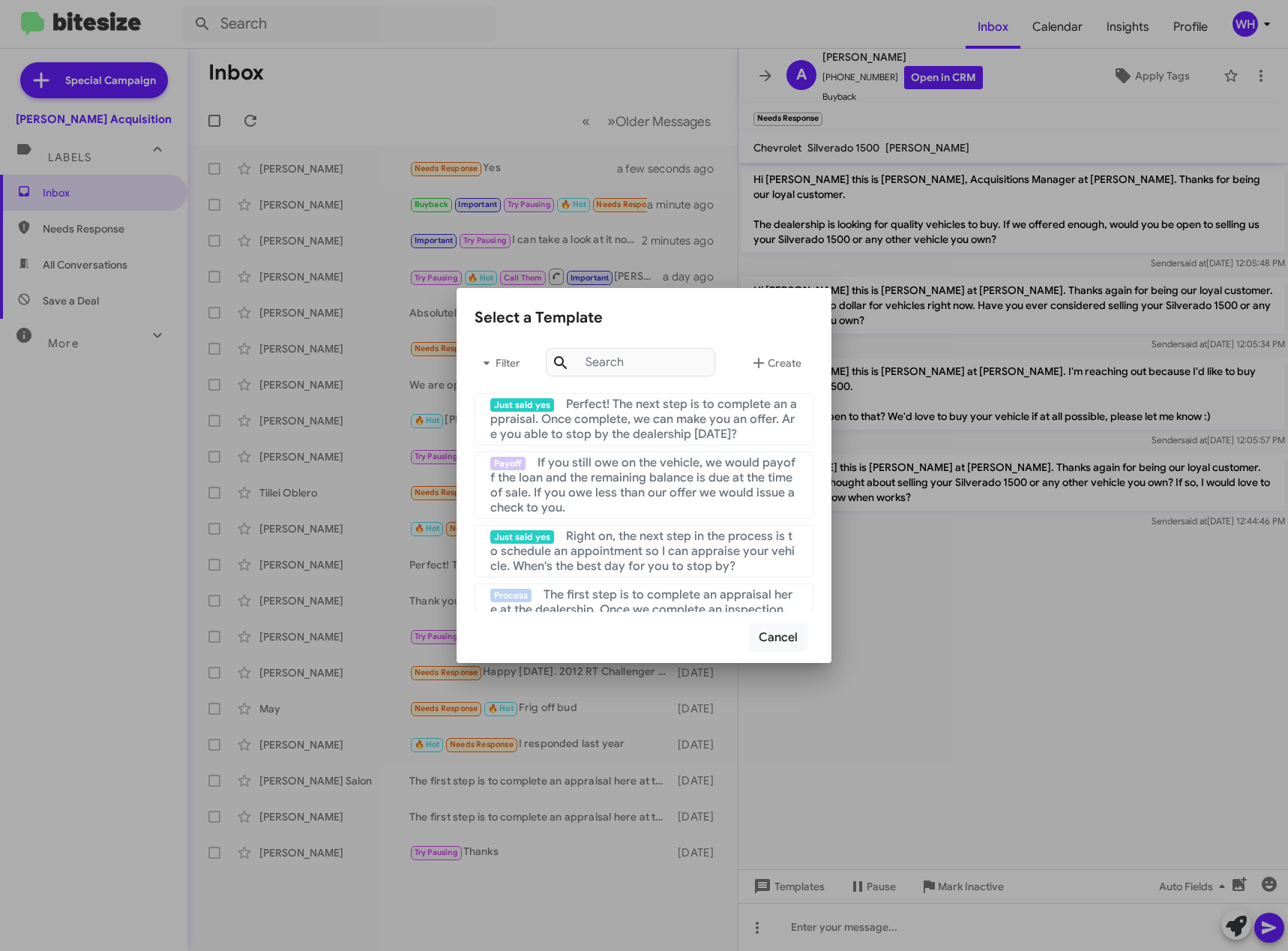
click at [670, 420] on span "Perfect! The next step is to complete an appraisal. Once complete, we can make …" at bounding box center [644, 420] width 307 height 45
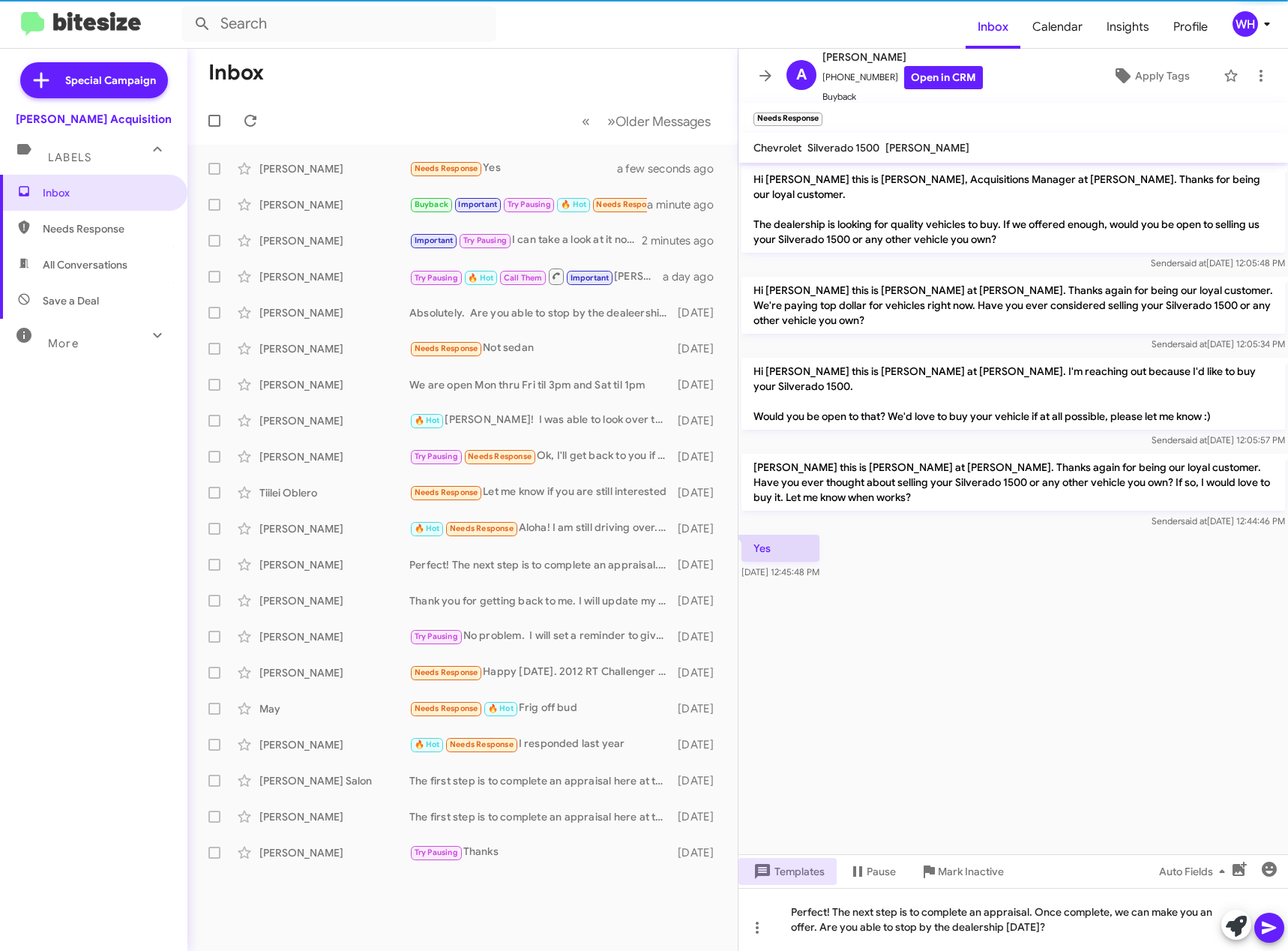
click at [1278, 928] on button at bounding box center [1269, 928] width 30 height 30
